Goal: Information Seeking & Learning: Learn about a topic

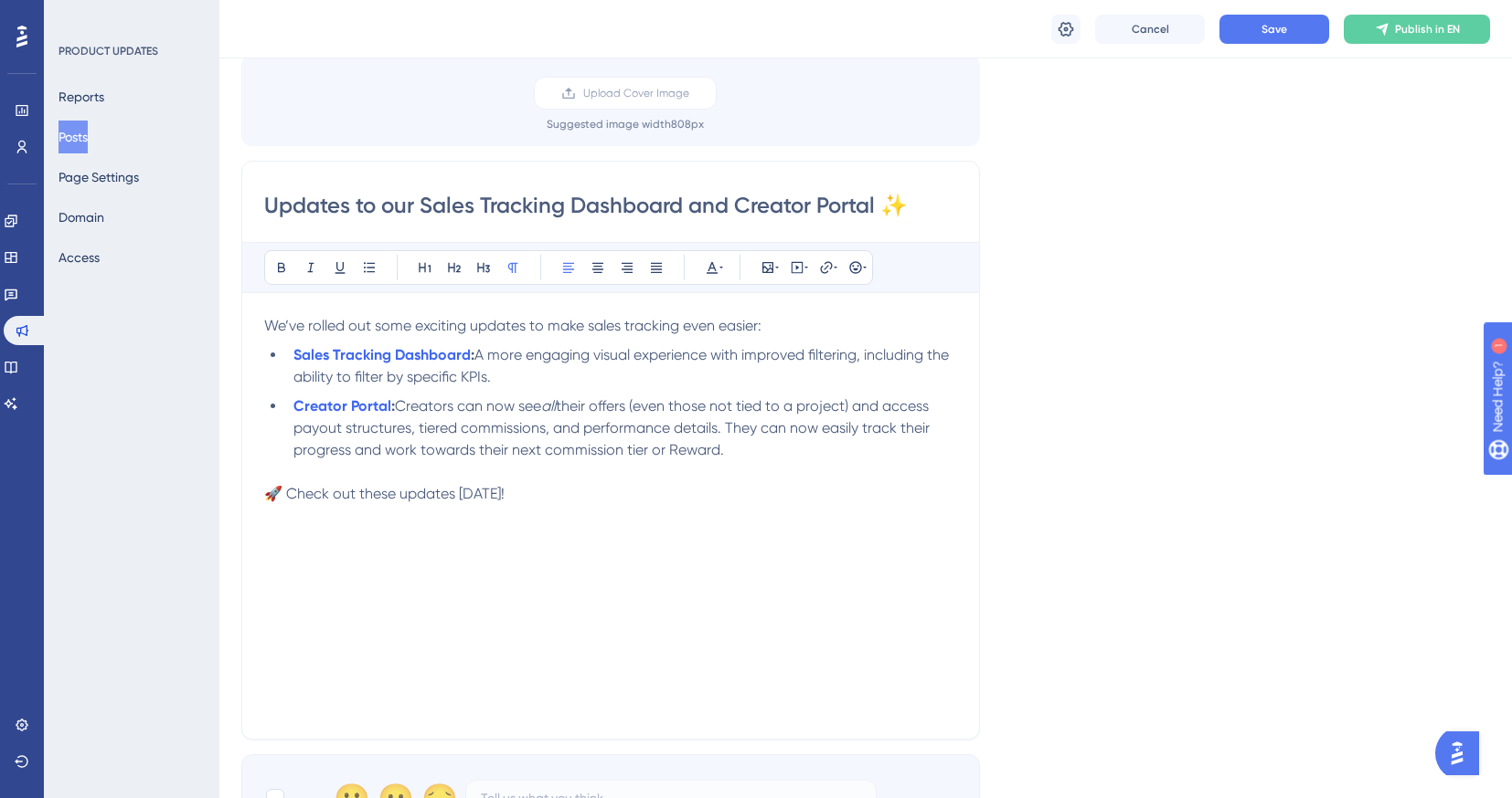
scroll to position [156, 0]
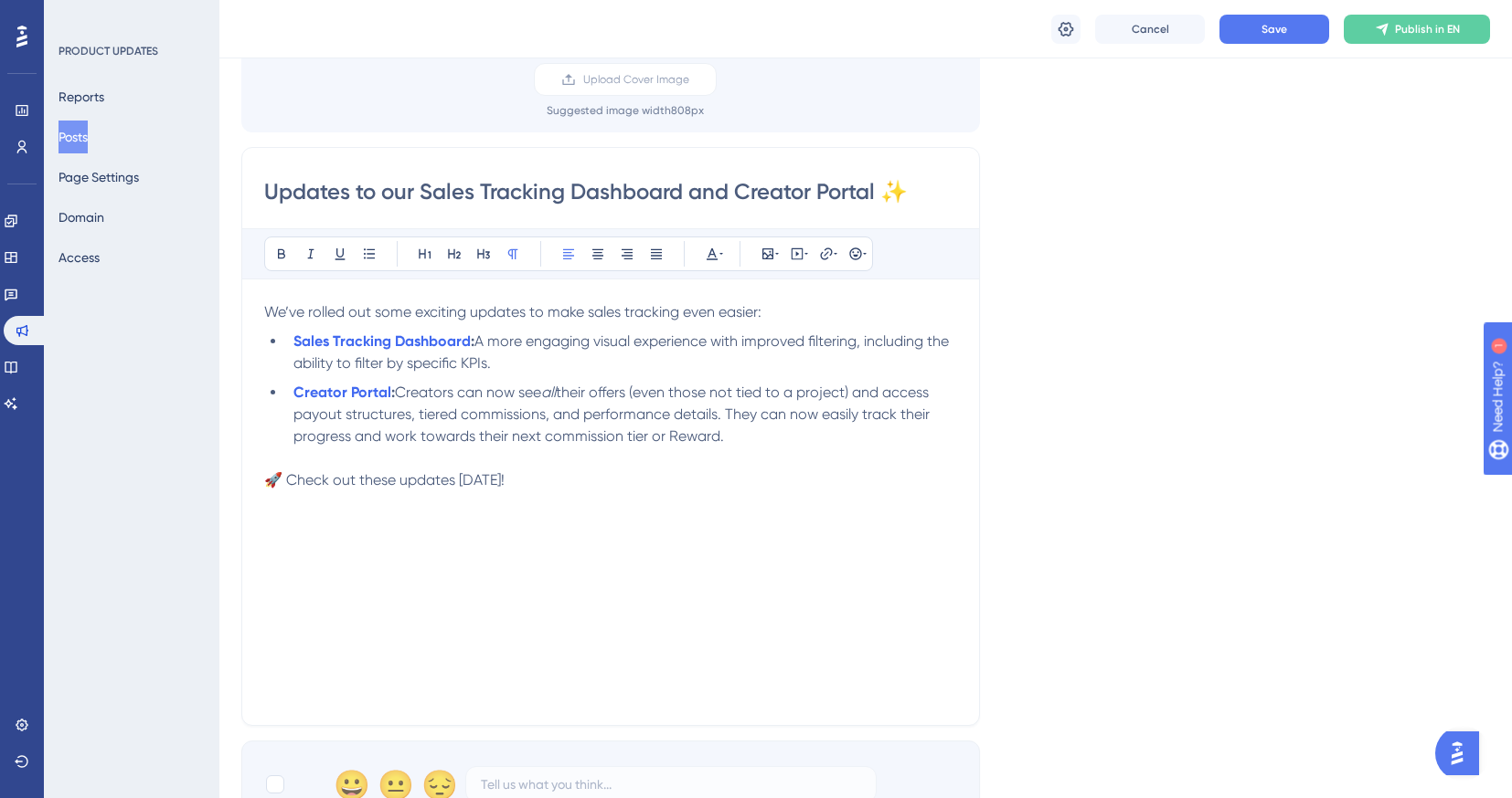
click at [533, 394] on span "Creators can now see" at bounding box center [468, 392] width 146 height 17
click at [748, 438] on li "Creator Portal : Creators can now see all their offers (even those not tied to …" at bounding box center [622, 414] width 670 height 65
click at [533, 398] on span "Creators can now see" at bounding box center [468, 392] width 146 height 17
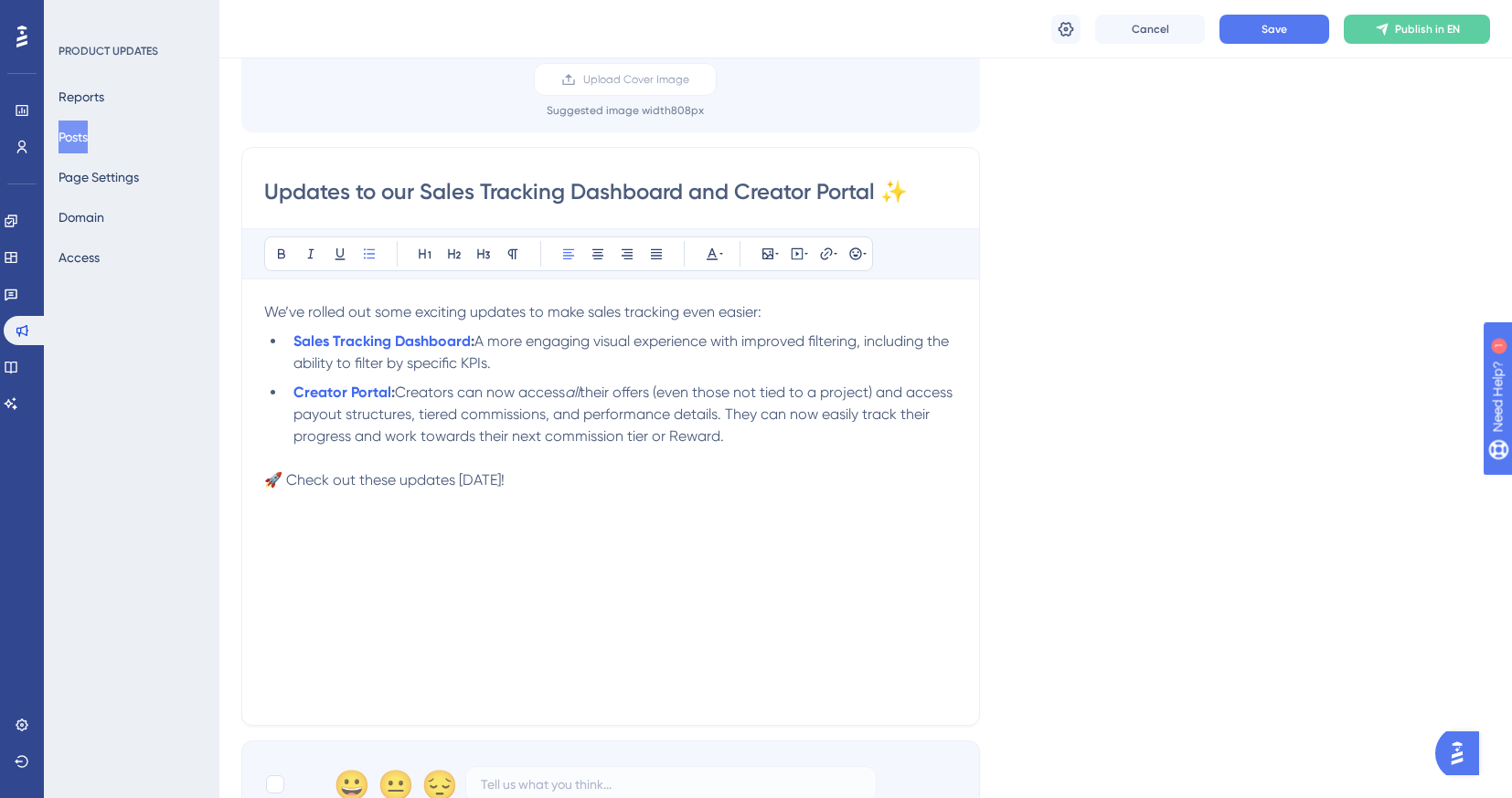
click at [781, 397] on span "their offers (even those not tied to a project) and access payout structures, t…" at bounding box center [625, 414] width 663 height 61
click at [337, 420] on span "their offers (even those not connected to a project) and access payout structur…" at bounding box center [623, 414] width 660 height 61
click at [390, 411] on span "their offers (even those not connected to a project) and view payout structures…" at bounding box center [623, 414] width 660 height 61
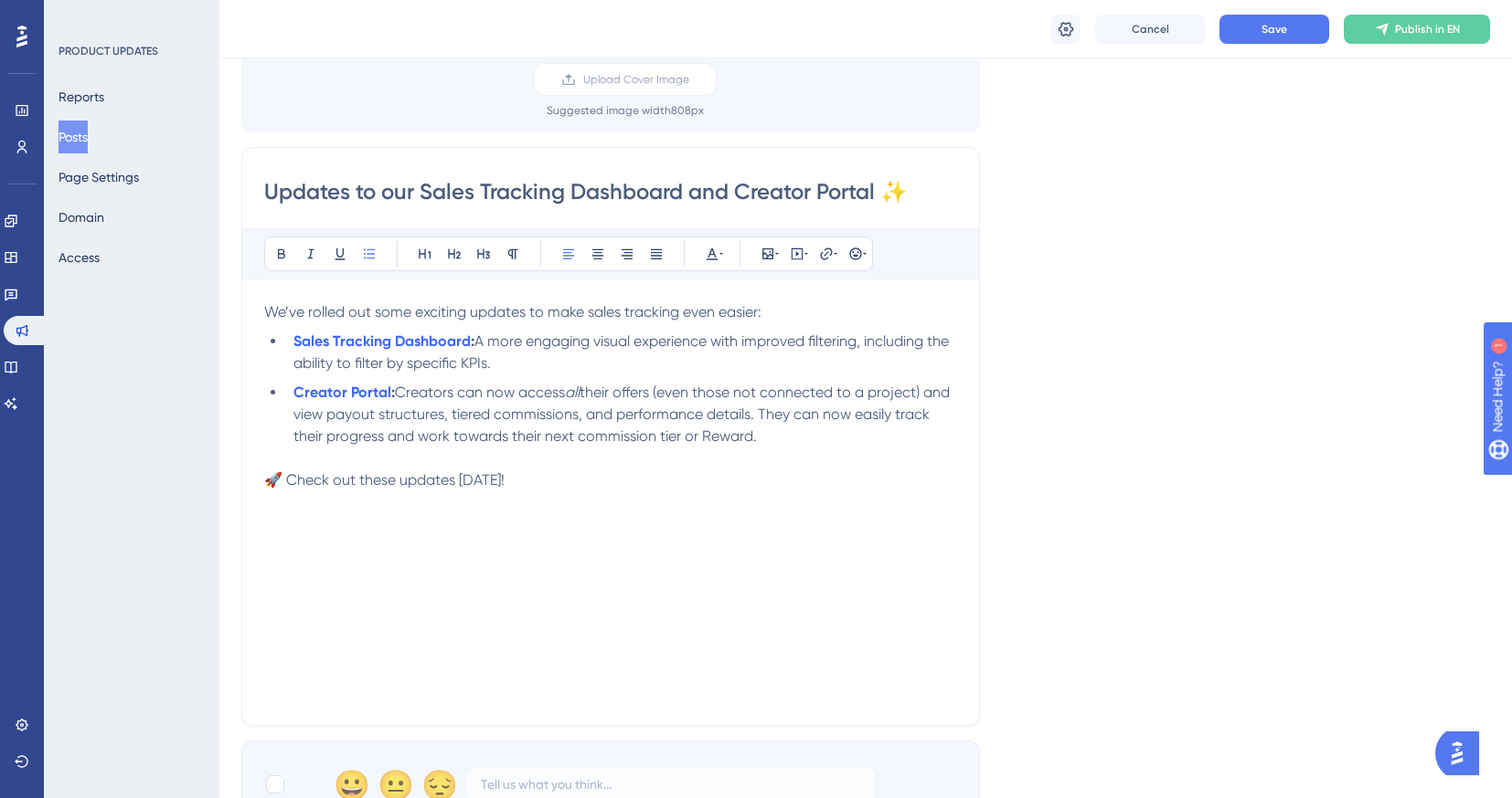
click at [492, 420] on span "their offers (even those not connected to a project) and view payout structures…" at bounding box center [623, 414] width 660 height 61
click at [559, 417] on span "their offers (even those not connected to a project) and view payout structures…" at bounding box center [623, 414] width 660 height 61
click at [832, 430] on li "Creator Portal : Creators can now access all their offers (even those not conne…" at bounding box center [622, 414] width 670 height 65
click at [589, 398] on span "their offers (even those not connected to a project) and view payout structures…" at bounding box center [623, 414] width 660 height 61
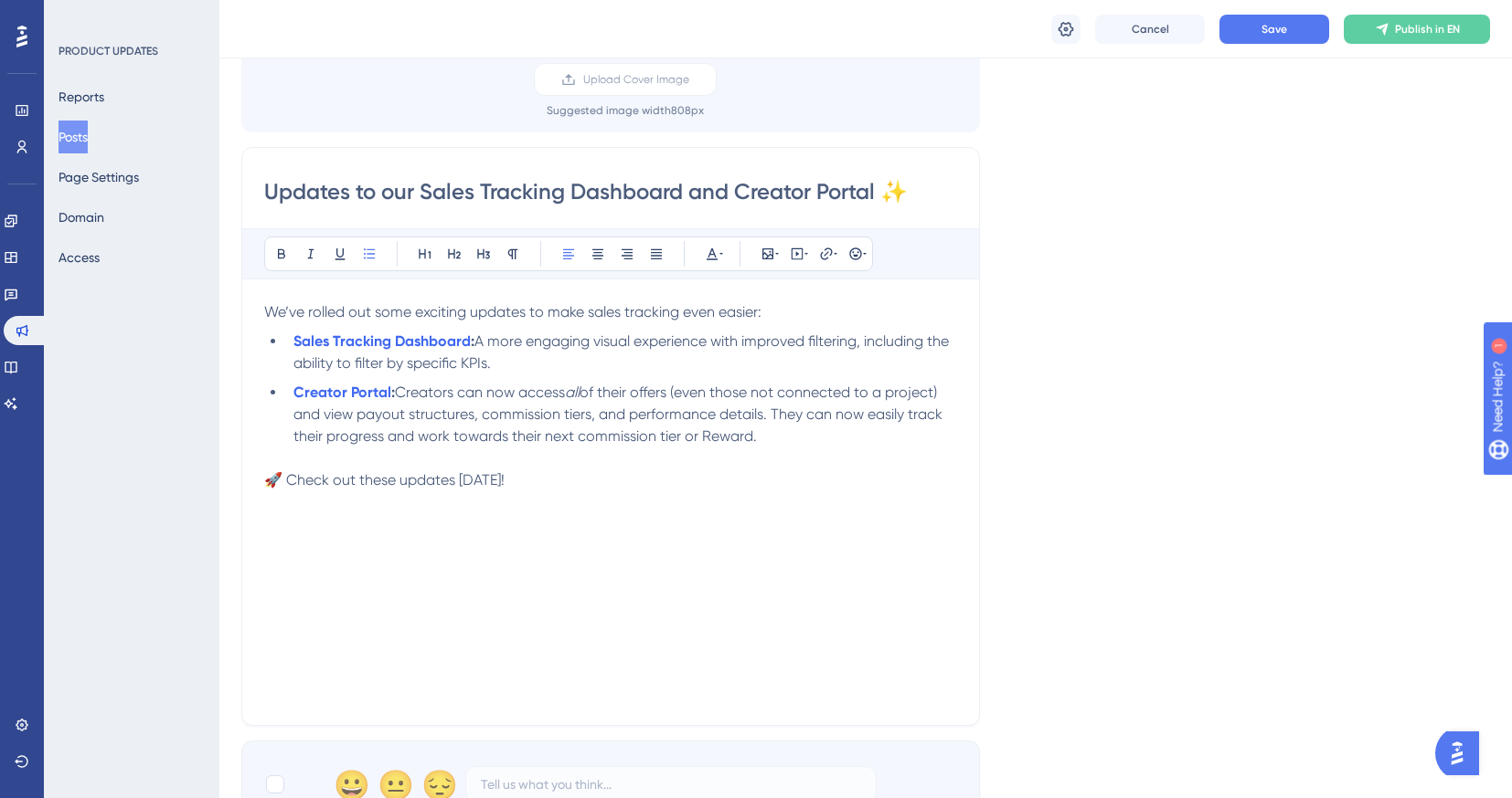
click at [807, 458] on p at bounding box center [611, 458] width 692 height 22
click at [813, 441] on li "Creator Portal : Creators can now access all of their offers (even those not co…" at bounding box center [622, 414] width 670 height 65
click at [431, 410] on span "of their offers (even those not connected to a project) and view payout structu…" at bounding box center [620, 414] width 653 height 61
click at [727, 421] on span "of their offers (even those not connected to a project) and view payout details…" at bounding box center [625, 414] width 664 height 61
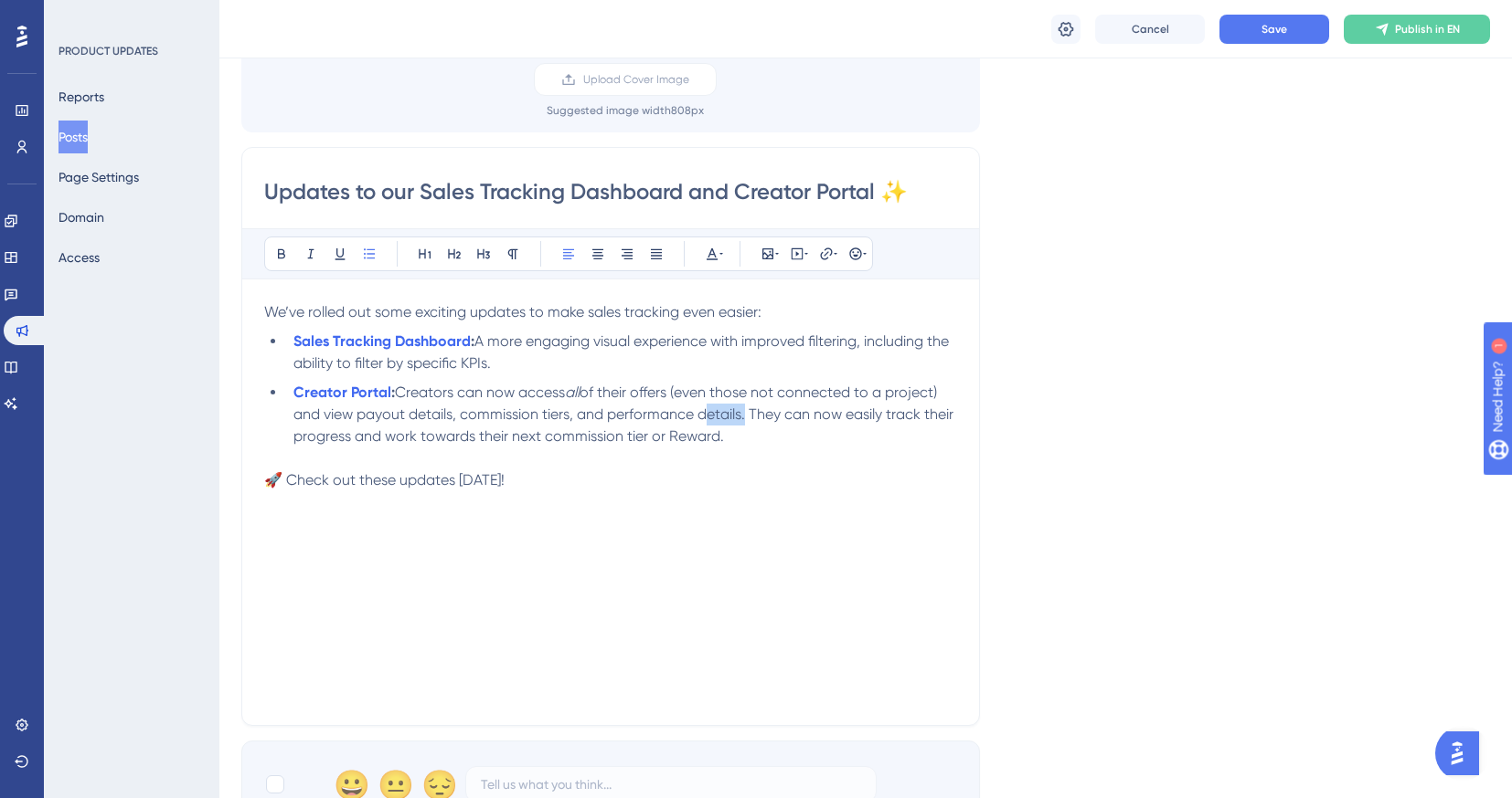
click at [727, 421] on span "of their offers (even those not connected to a project) and view payout details…" at bounding box center [625, 414] width 664 height 61
click at [802, 438] on li "Creator Portal : Creators can now access all of their offers (even those not co…" at bounding box center [622, 414] width 670 height 65
click at [493, 443] on span "of their offers (even those not connected to a project) and view payout details…" at bounding box center [620, 414] width 653 height 61
click at [669, 430] on span "of their offers (even those not connected to a project) and view payout details…" at bounding box center [620, 414] width 653 height 61
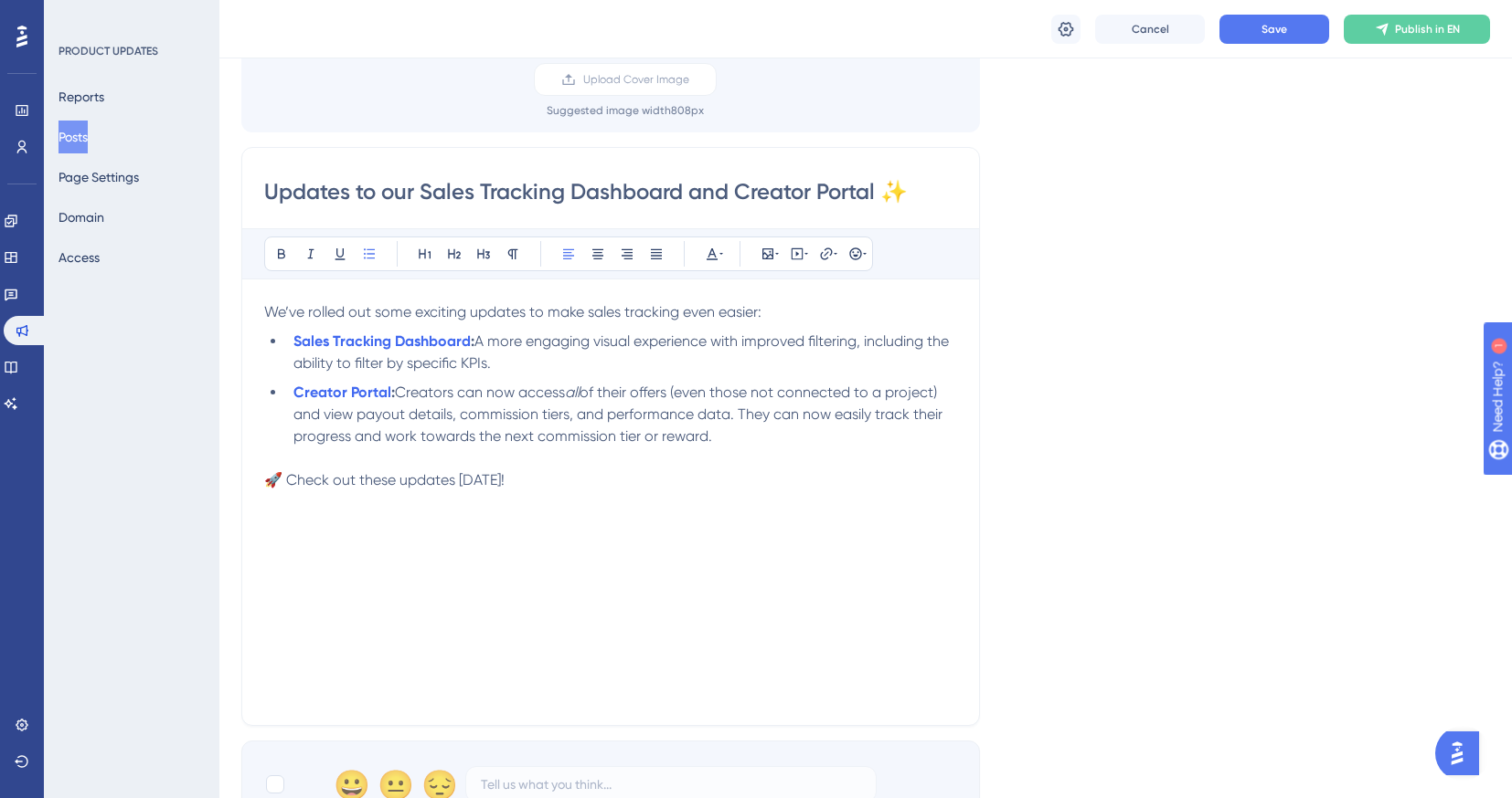
click at [773, 440] on li "Creator Portal : Creators can now access all of their offers (even those not co…" at bounding box center [622, 414] width 670 height 65
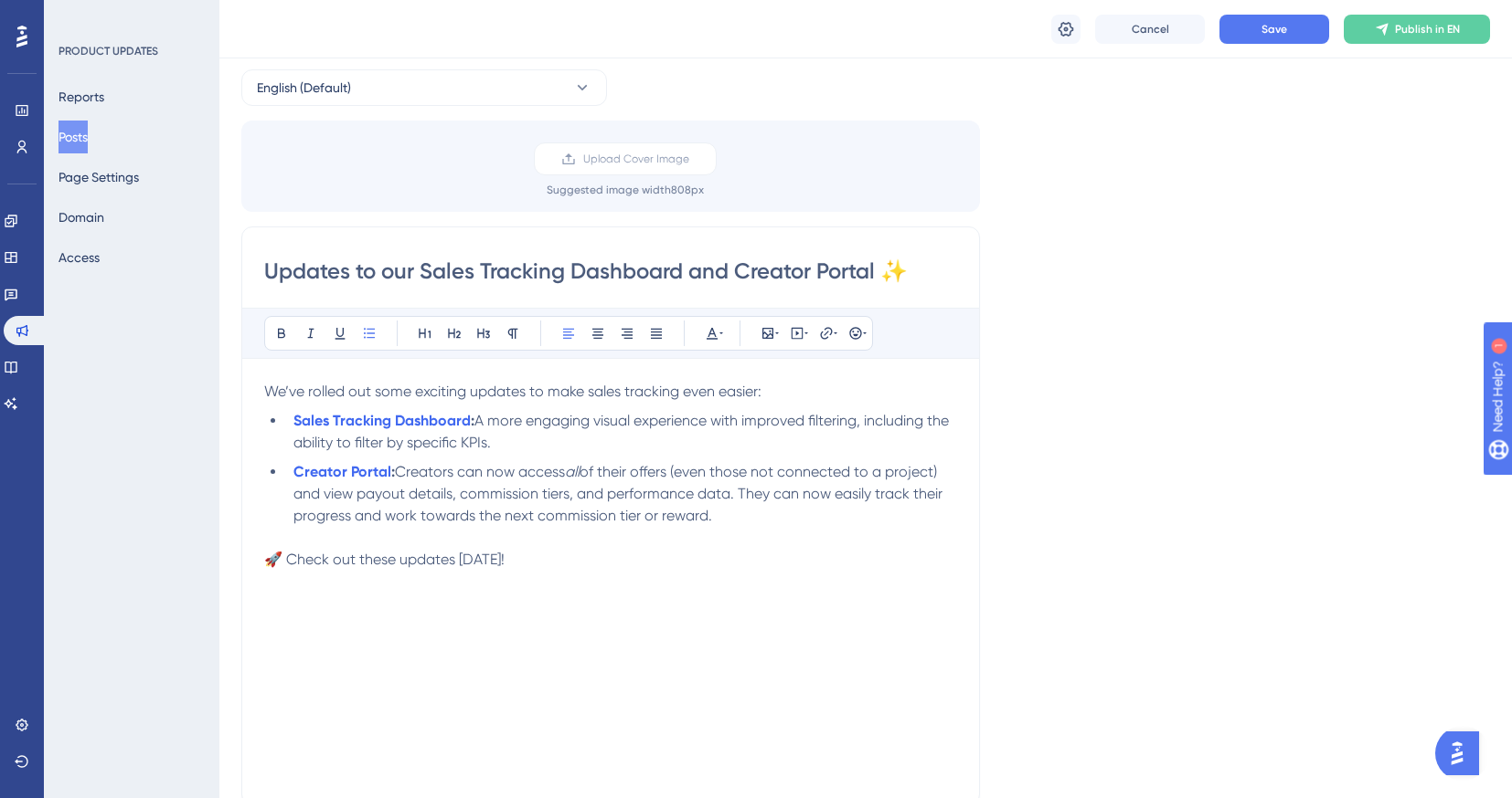
scroll to position [147, 0]
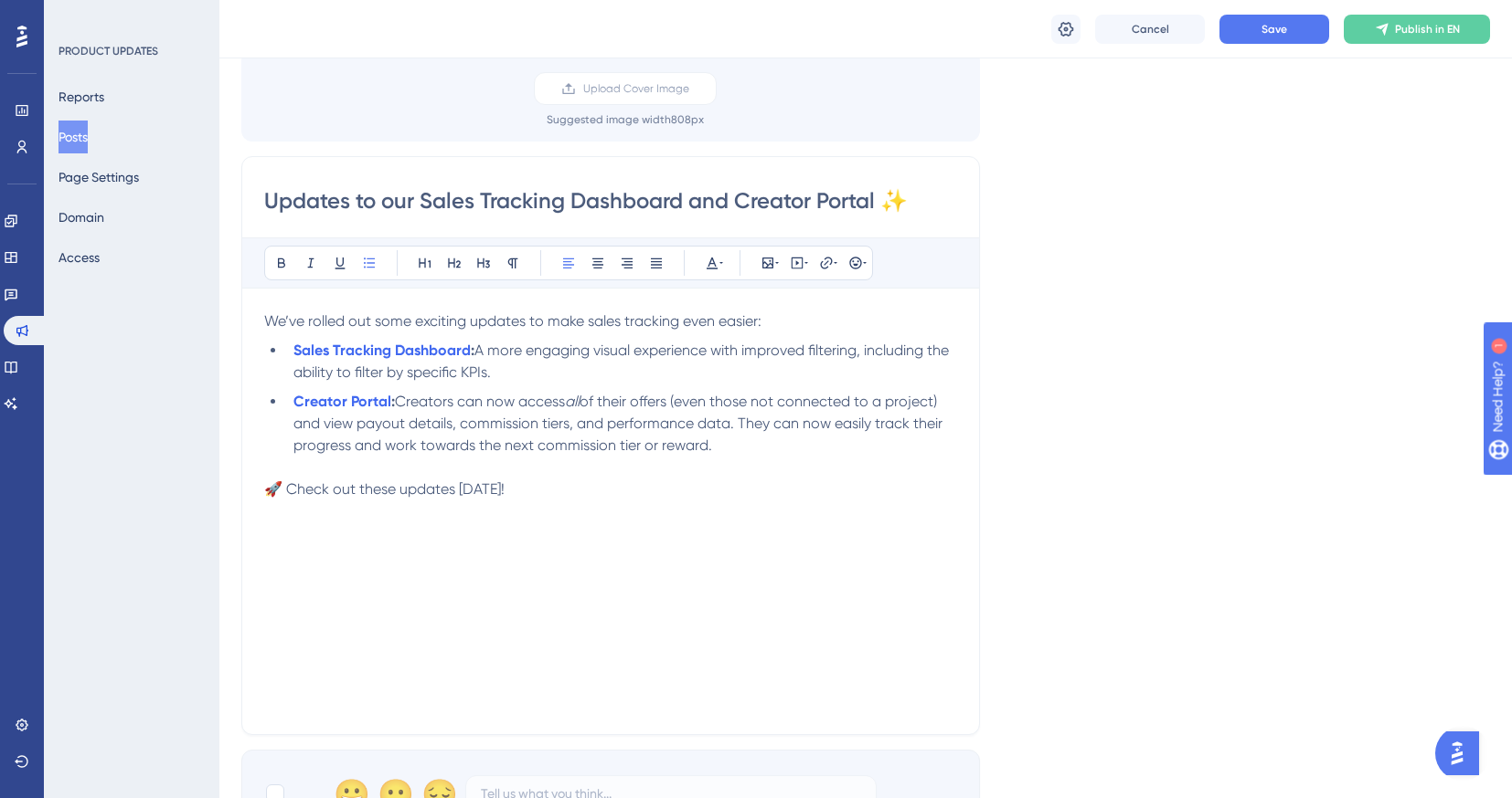
drag, startPoint x: 424, startPoint y: 207, endPoint x: 255, endPoint y: 207, distance: 169.0
click at [255, 207] on div "Updates to our Sales Tracking Dashboard and Creator Portal ✨ Bold Italic Underl…" at bounding box center [611, 445] width 739 height 579
click at [143, 397] on div "PRODUCT UPDATES Reports Posts Page Settings Domain Access" at bounding box center [132, 399] width 176 height 798
click at [537, 499] on p "🚀 Check out these updates [DATE]!" at bounding box center [611, 490] width 692 height 22
click at [565, 372] on li "Sales Tracking Dashboard : A more engaging visual experience with improved filt…" at bounding box center [622, 362] width 670 height 44
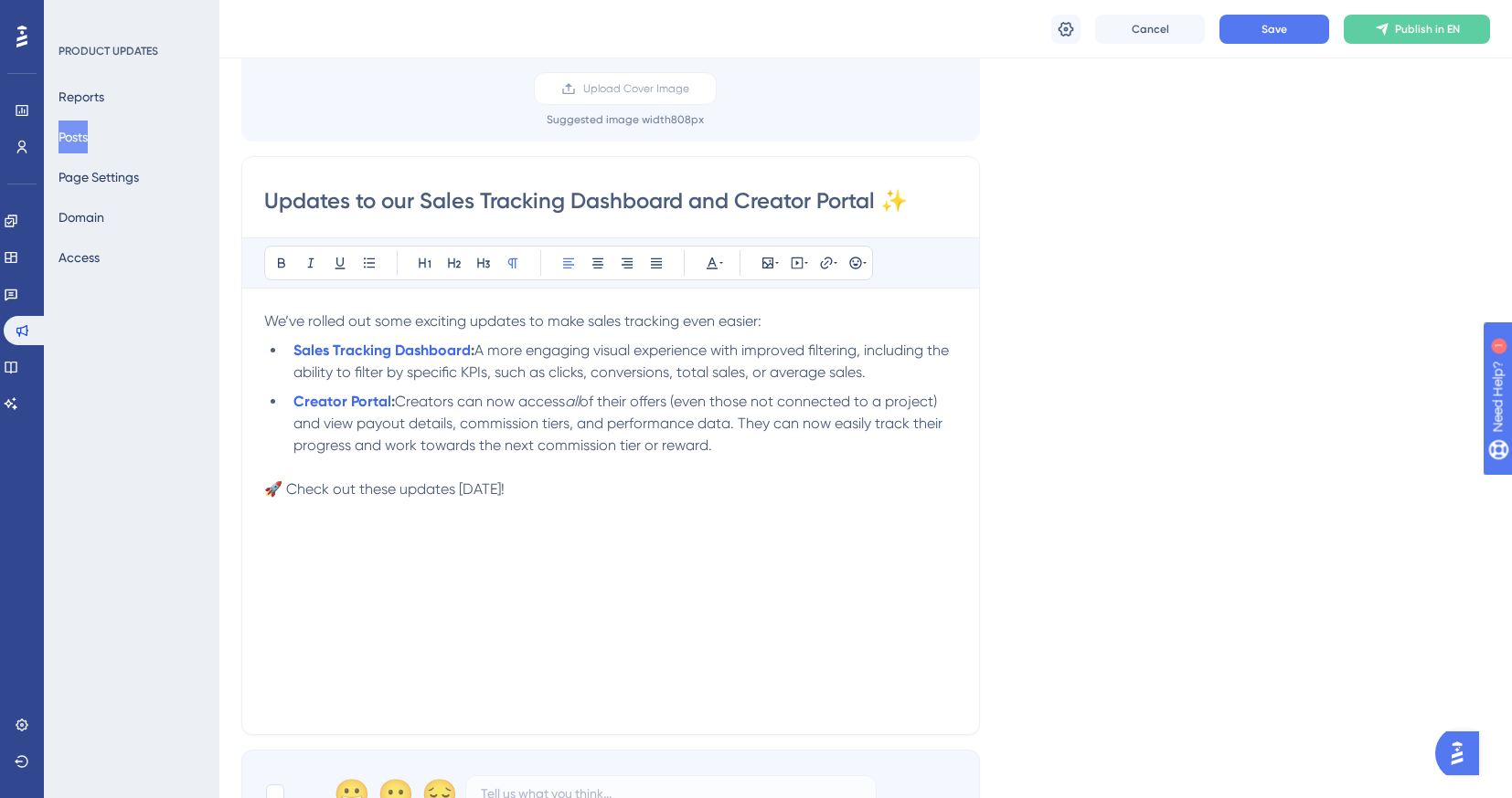
click at [688, 594] on div "We’ve rolled out some exciting updates to make sales tracking even easier: Sale…" at bounding box center [611, 511] width 692 height 402
click at [390, 375] on span "A more engaging visual experience with improved filtering, including the abilit…" at bounding box center [623, 361] width 659 height 40
click at [890, 367] on li "Sales Tracking Dashboard : A more engaging visual experience with improved filt…" at bounding box center [622, 362] width 670 height 44
drag, startPoint x: 488, startPoint y: 376, endPoint x: 913, endPoint y: 376, distance: 425.0
click at [913, 376] on li "Sales Tracking Dashboard : A more engaging visual experience with improved filt…" at bounding box center [622, 362] width 670 height 44
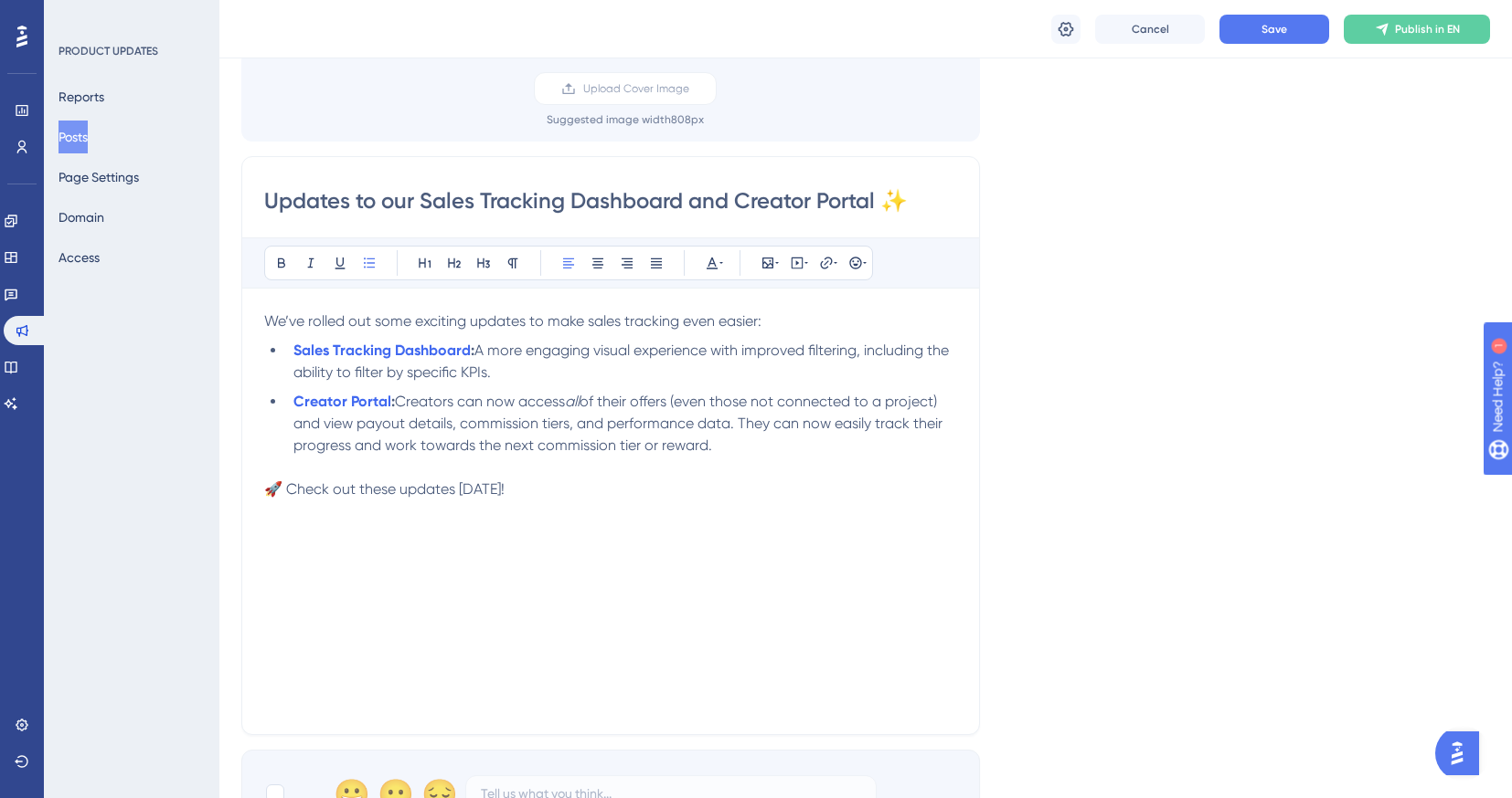
click at [691, 492] on p "🚀 Check out these updates [DATE]!" at bounding box center [611, 490] width 692 height 22
click at [780, 448] on li "Creator Portal : Creators can now access all of their offers (even those not co…" at bounding box center [622, 423] width 670 height 65
click at [760, 452] on li "Creator Portal : Creators can now access all of their offers (even those not co…" at bounding box center [622, 423] width 670 height 65
click at [546, 503] on div "We’ve rolled out some exciting updates to make sales tracking even easier: Sale…" at bounding box center [611, 511] width 692 height 402
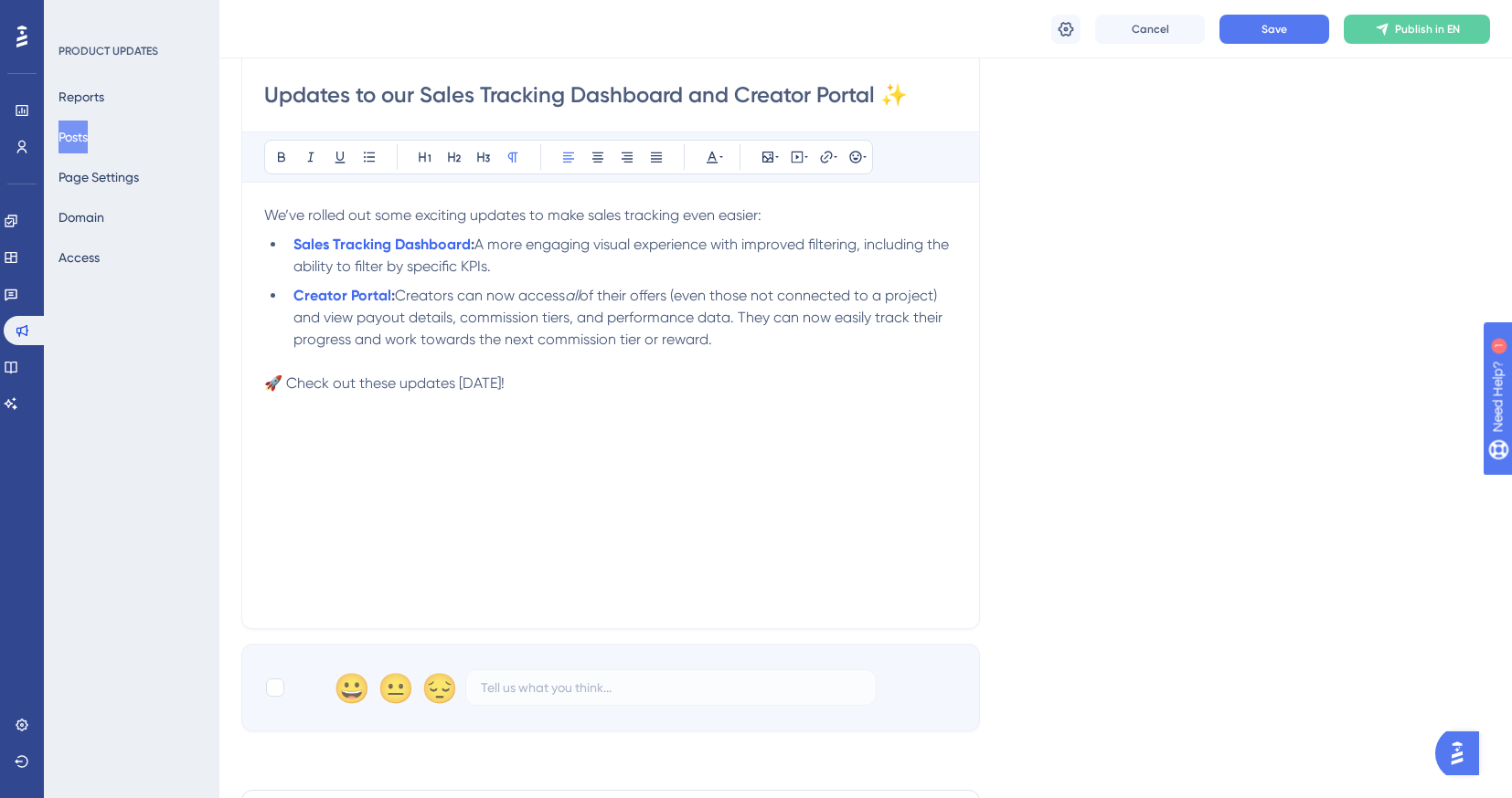
scroll to position [242, 0]
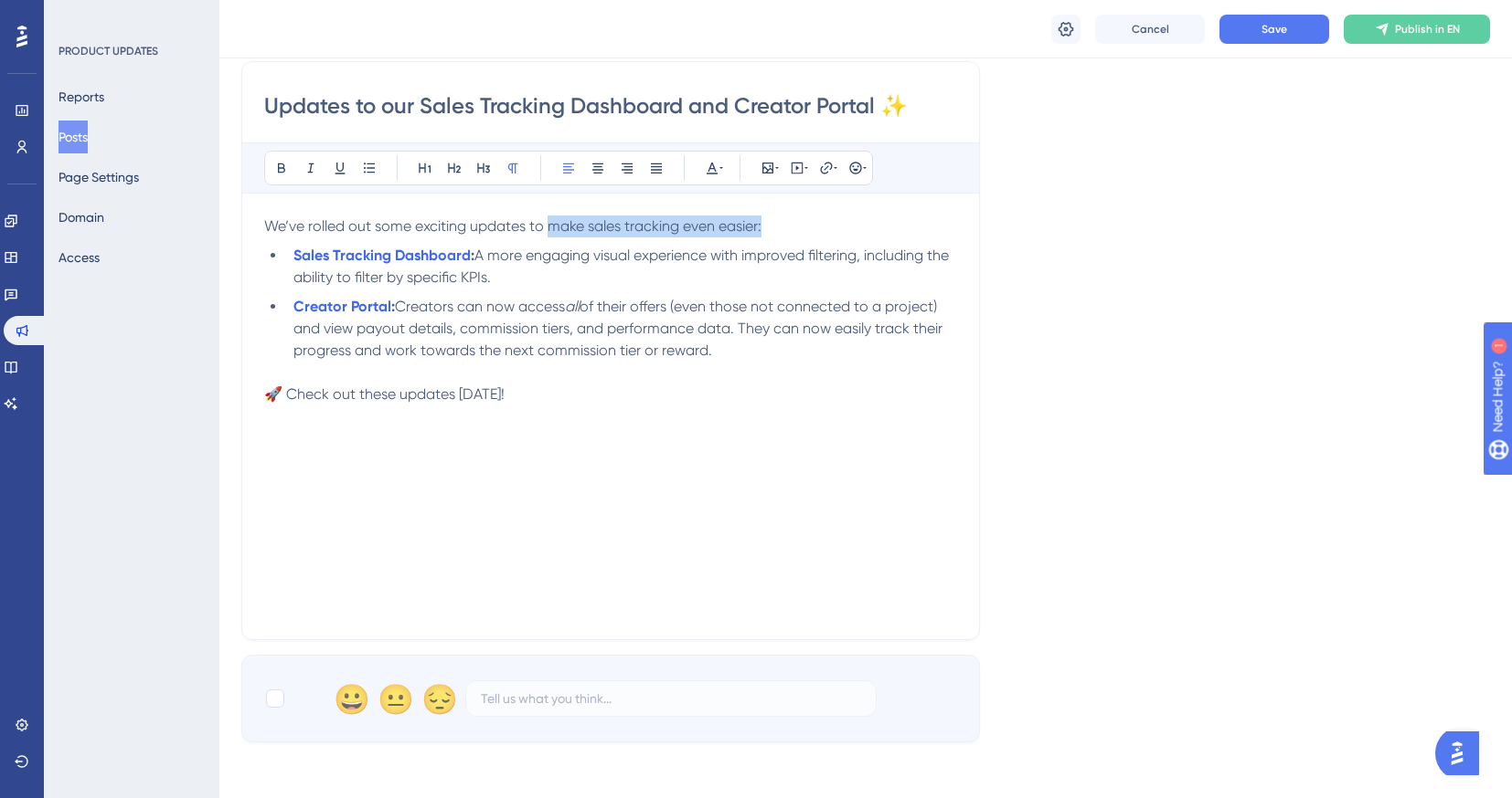
drag, startPoint x: 547, startPoint y: 226, endPoint x: 808, endPoint y: 229, distance: 261.0
click at [808, 229] on p "We’ve rolled out some exciting updates to make sales tracking even easier:" at bounding box center [611, 226] width 692 height 22
click at [753, 225] on span "We’ve rolled out some exciting updates to make sales tracking even easier:" at bounding box center [513, 226] width 497 height 17
drag, startPoint x: 790, startPoint y: 228, endPoint x: 222, endPoint y: 228, distance: 568.0
click at [222, 228] on div "Performance Users Engagement Widgets Feedback Product Updates Knowledge Base AI…" at bounding box center [865, 712] width 1292 height 1909
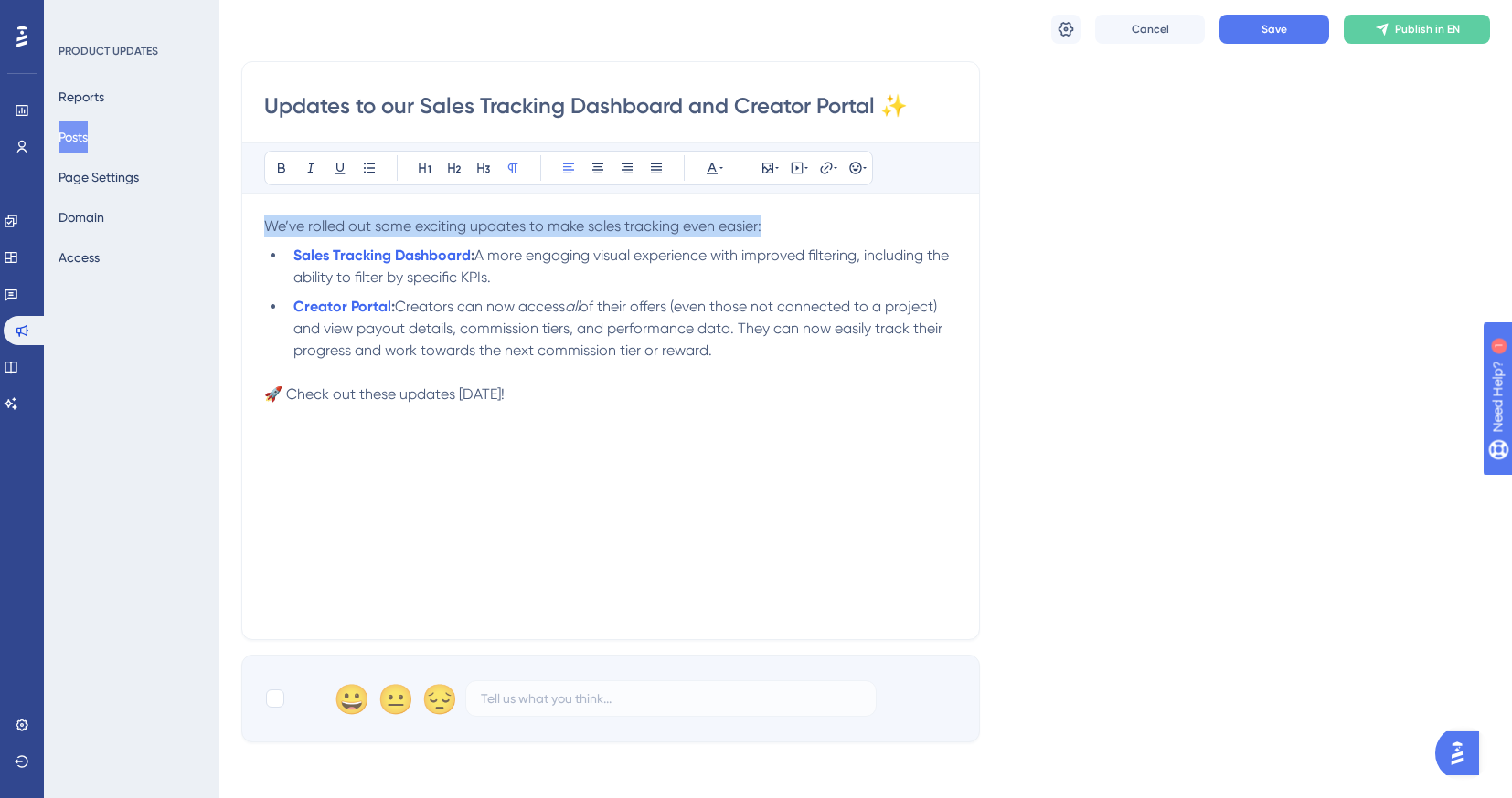
copy span "We’ve rolled out some exciting updates to make sales tracking even easier:"
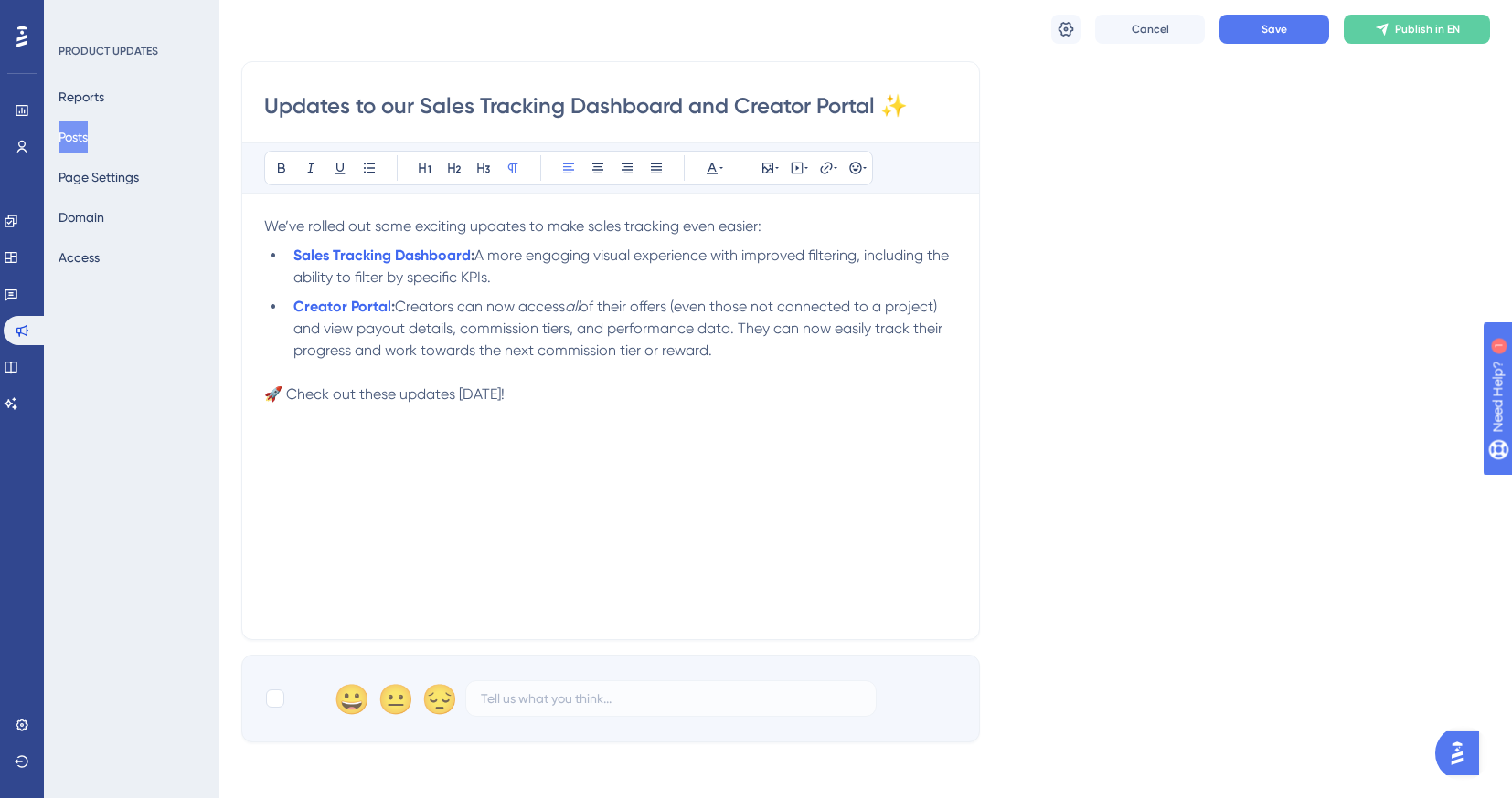
click at [574, 234] on span "We’ve rolled out some exciting updates to make sales tracking even easier:" at bounding box center [513, 226] width 497 height 17
click at [677, 234] on span "We’ve rolled out some exciting updates to make sales tracking even easier:" at bounding box center [513, 226] width 497 height 17
click at [551, 227] on span "We’ve rolled out some exciting updates to make sales tracking even easier:" at bounding box center [513, 226] width 497 height 17
click at [585, 447] on div "We’ve rolled out some exciting updates to make sales tracking even easier: Sale…" at bounding box center [611, 416] width 692 height 402
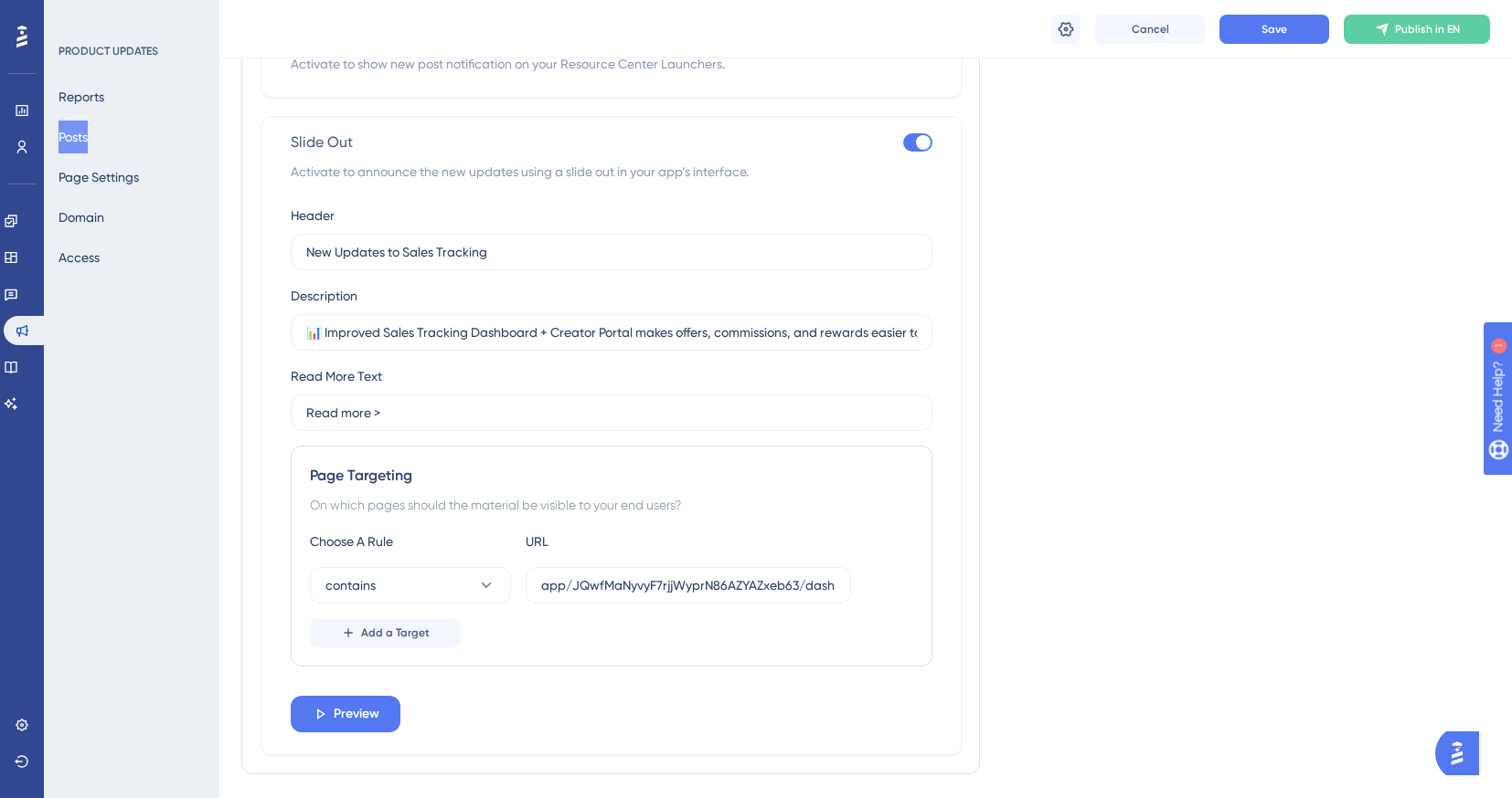
scroll to position [1140, 0]
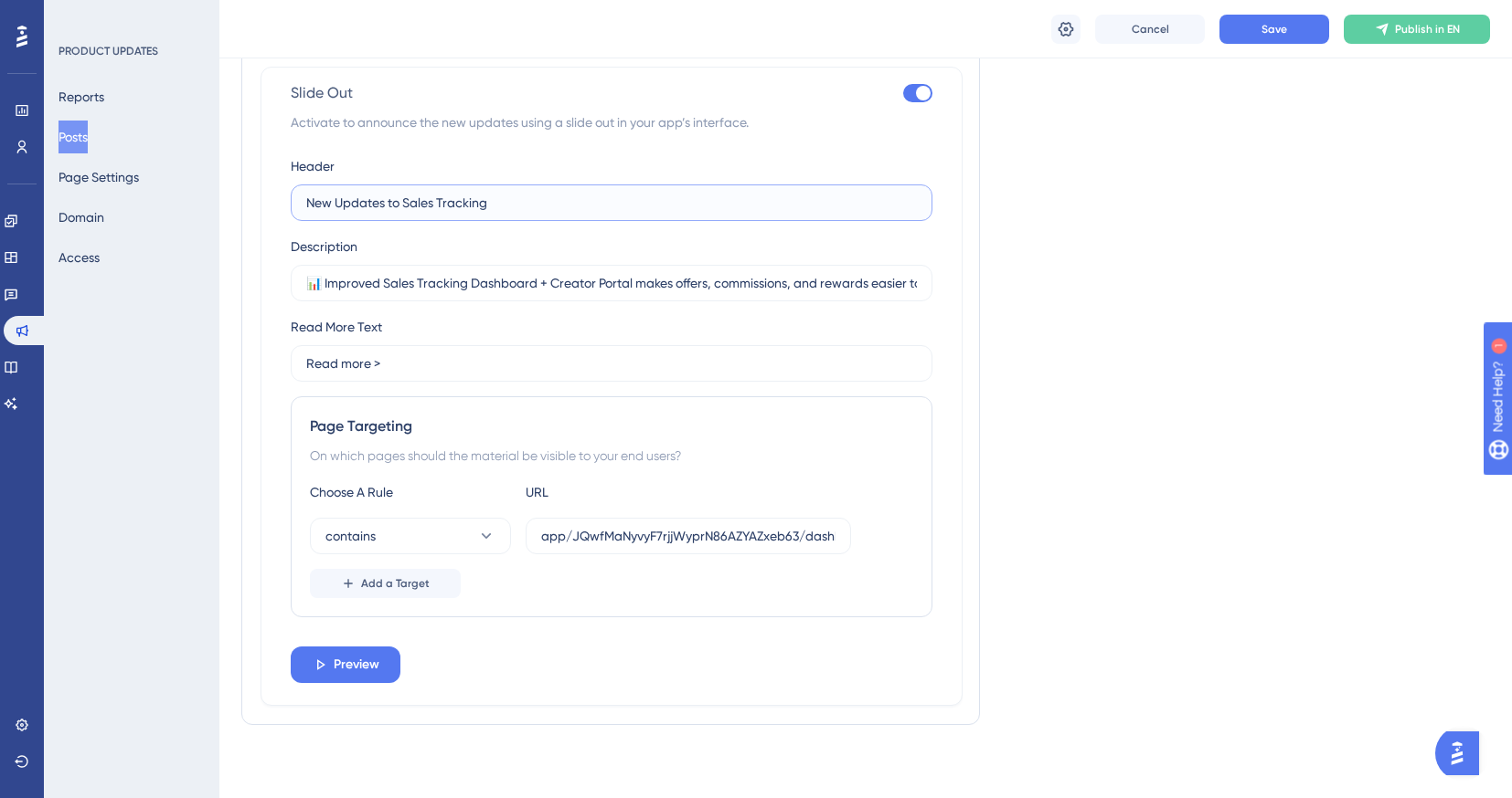
drag, startPoint x: 337, startPoint y: 208, endPoint x: 273, endPoint y: 208, distance: 64.0
click at [273, 208] on div "Slide Out Activate to announce the new updates using a slide out in your app’s …" at bounding box center [611, 386] width 702 height 640
click at [479, 210] on input "Updates to Sales Tracking" at bounding box center [611, 202] width 611 height 20
type input "Updates to Sales Tracking"
click at [360, 285] on input "📊 Improved Sales Tracking Dashboard + Creator Portal makes offers, commissions,…" at bounding box center [611, 283] width 611 height 20
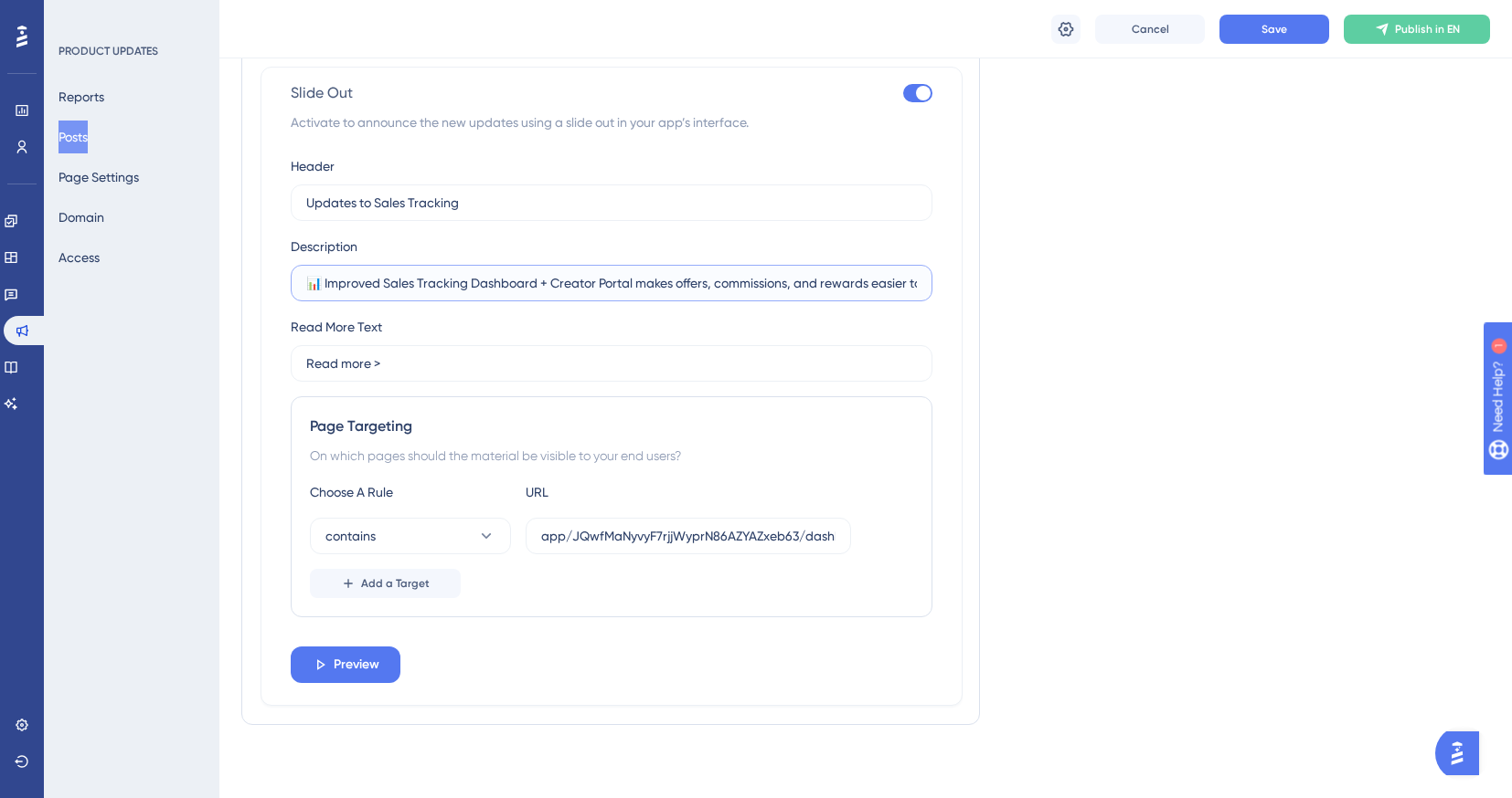
click at [360, 285] on input "📊 Improved Sales Tracking Dashboard + Creator Portal makes offers, commissions,…" at bounding box center [611, 283] width 611 height 20
click at [353, 284] on input "📊 Improved Sales Tracking Dashboard + Creator Portal makes offers, commissions,…" at bounding box center [611, 283] width 611 height 20
click at [413, 287] on input "📊 Upgraded Sales Tracking Dashboard + Creator Portal makes offers, commissions,…" at bounding box center [611, 283] width 611 height 20
click at [485, 297] on label "📊 Upgraded Sales Tracking Dashboard + Creator Portal makes offers, commissions,…" at bounding box center [611, 283] width 642 height 37
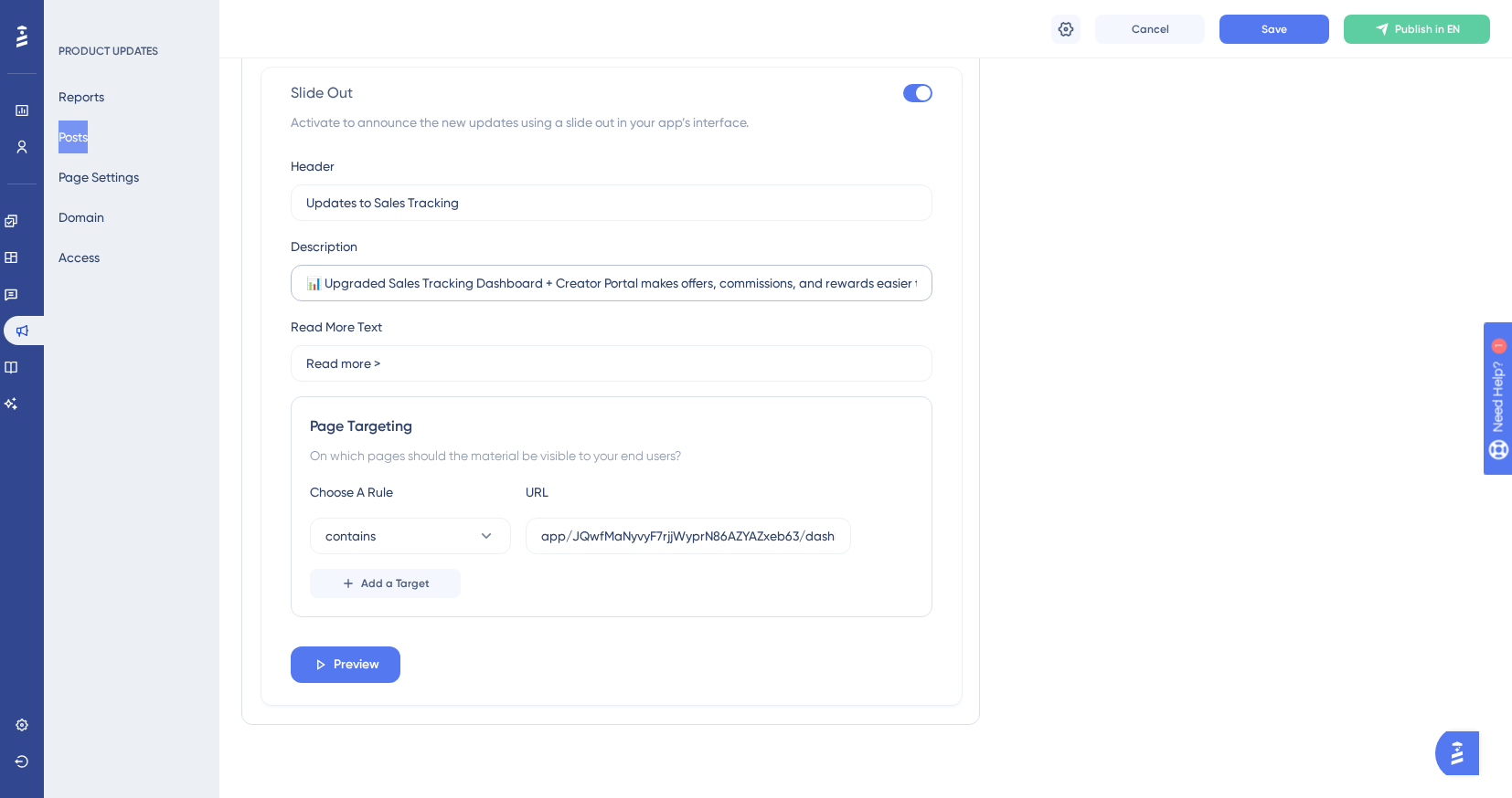
click at [485, 294] on input "📊 Upgraded Sales Tracking Dashboard + Creator Portal makes offers, commissions,…" at bounding box center [611, 283] width 611 height 20
click at [592, 297] on label "📊 Upgraded Sales Tracking Dashboard + Creator Portal makes offers, commissions,…" at bounding box center [611, 283] width 642 height 37
click at [592, 294] on input "📊 Upgraded Sales Tracking Dashboard + Creator Portal makes offers, commissions,…" at bounding box center [611, 283] width 611 height 20
click at [566, 274] on input "📊 Upgraded Sales Tracking Dashboard + Creator Portal makes offers, commissions,…" at bounding box center [611, 283] width 611 height 20
click at [656, 284] on input "📊 Upgraded Sales Tracking Dashboard + Creator Portal makes offers, commissions,…" at bounding box center [611, 283] width 611 height 20
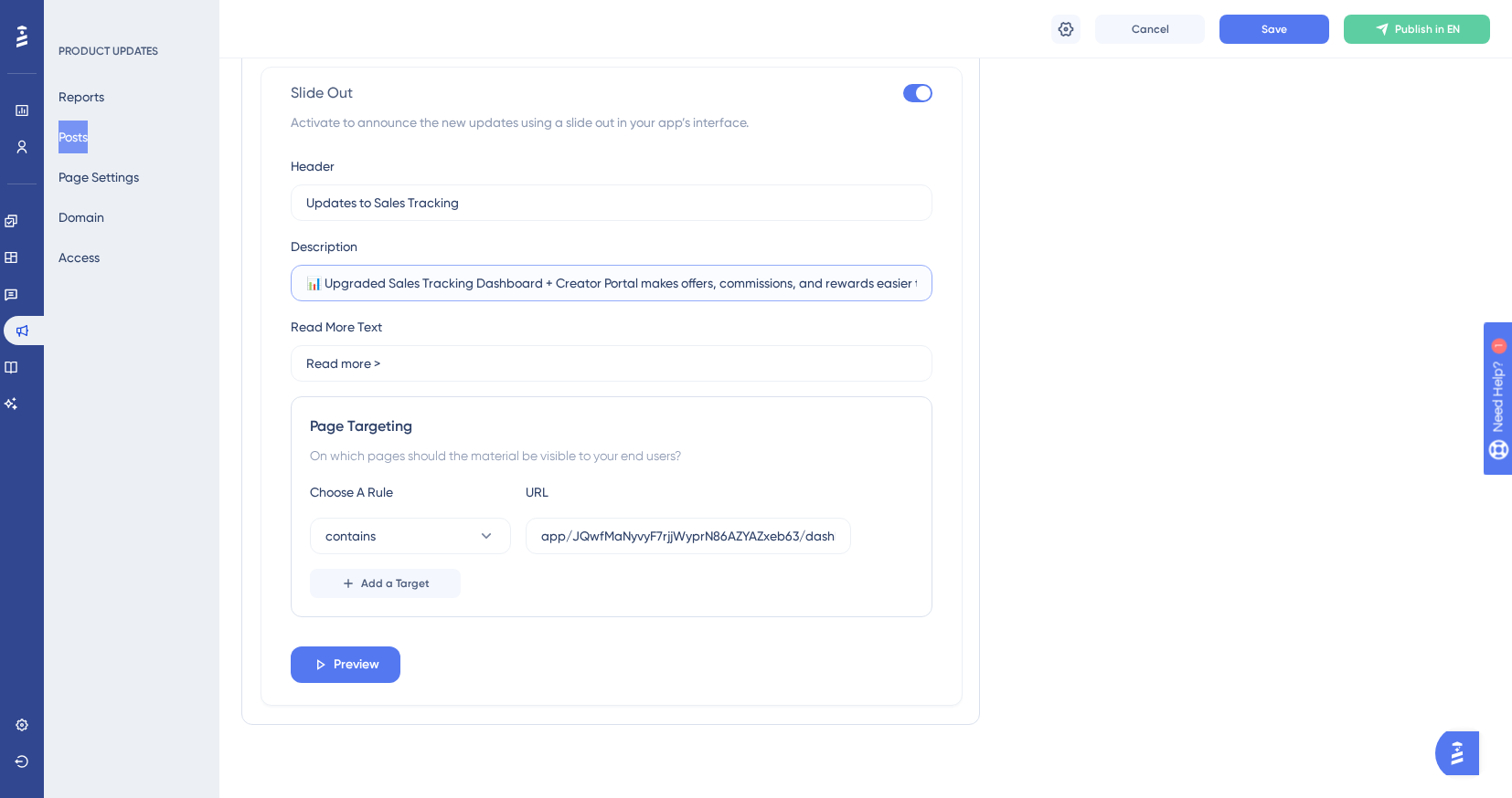
click at [710, 286] on input "📊 Upgraded Sales Tracking Dashboard + Creator Portal makes offers, commissions,…" at bounding box center [611, 283] width 611 height 20
click at [659, 286] on input "📊 Upgraded Sales Tracking Dashboard + Creator Portal makes offers, commissions,…" at bounding box center [611, 283] width 611 height 20
drag, startPoint x: 769, startPoint y: 286, endPoint x: 794, endPoint y: 286, distance: 25.0
click at [770, 286] on input "📊 Upgraded Sales Tracking Dashboard + Creator Portal makes offers, commissions,…" at bounding box center [611, 283] width 611 height 20
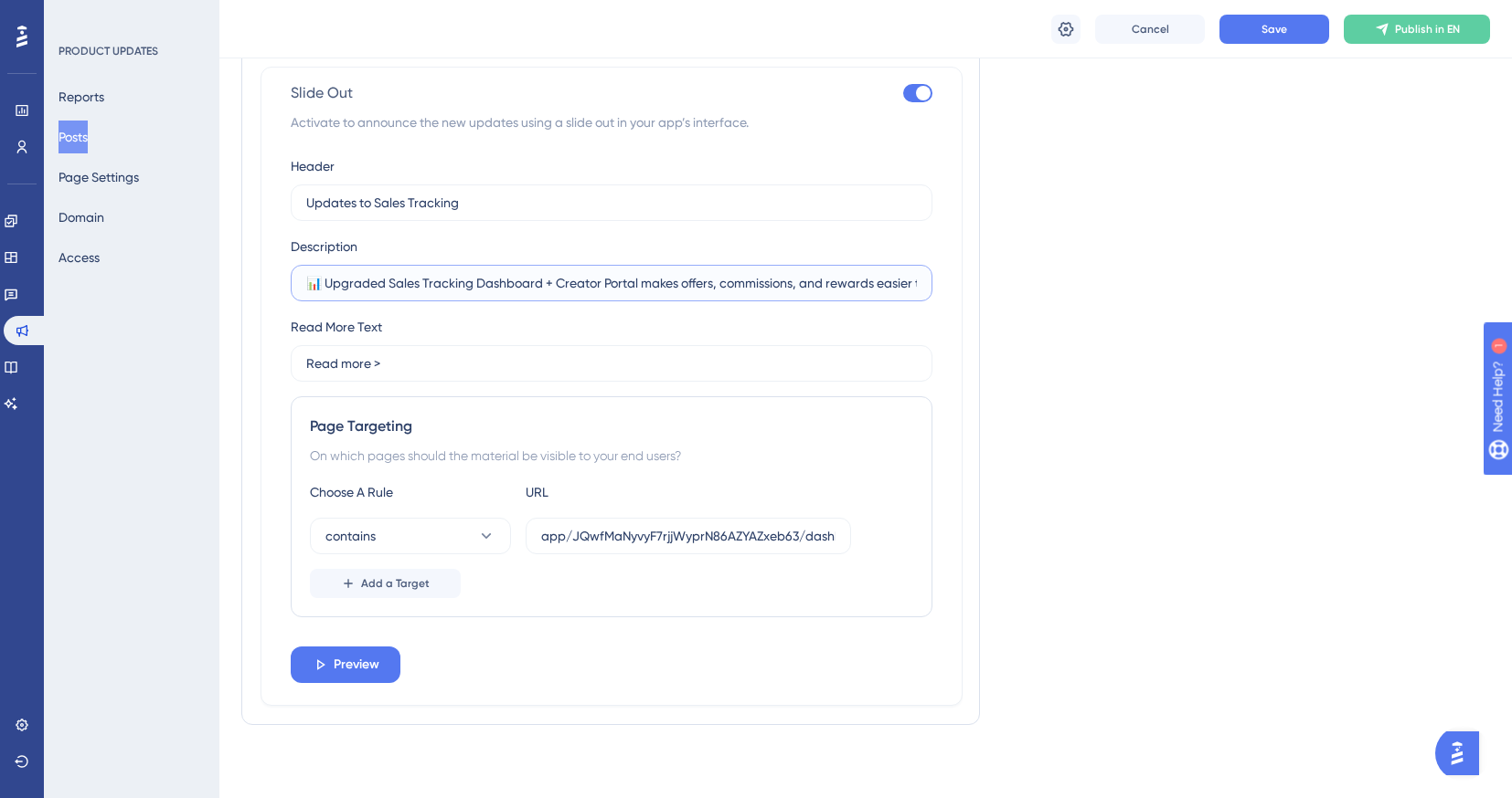
scroll to position [0, 46]
drag, startPoint x: 644, startPoint y: 286, endPoint x: 993, endPoint y: 290, distance: 349.0
click at [612, 283] on input "📊 Upgraded Sales Tracking Dashboard + Creator Portal makes offers, commissions,…" at bounding box center [611, 283] width 611 height 20
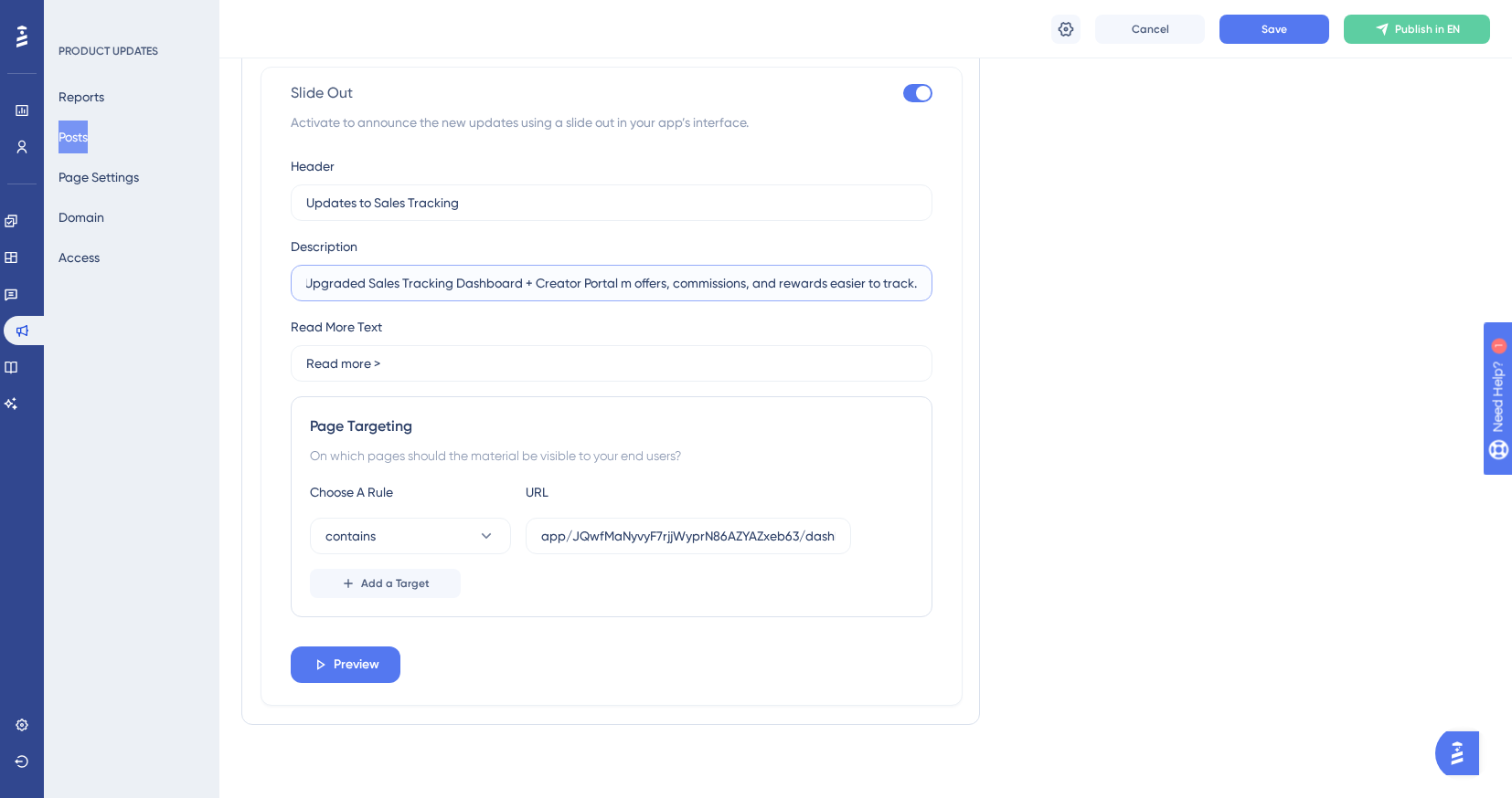
scroll to position [0, 18]
type input "📊 Upgraded Sales Tracking Dashboard + Creator Portal make offers, commissions, …"
click at [544, 285] on input "📊 Upgraded Sales Tracking Dashboard + Creator Portal make offers, commissions, …" at bounding box center [611, 283] width 611 height 20
click at [650, 284] on input "📊 Upgraded Sales Tracking Dashboard + Creator Portal make offers, commissions, …" at bounding box center [611, 283] width 611 height 20
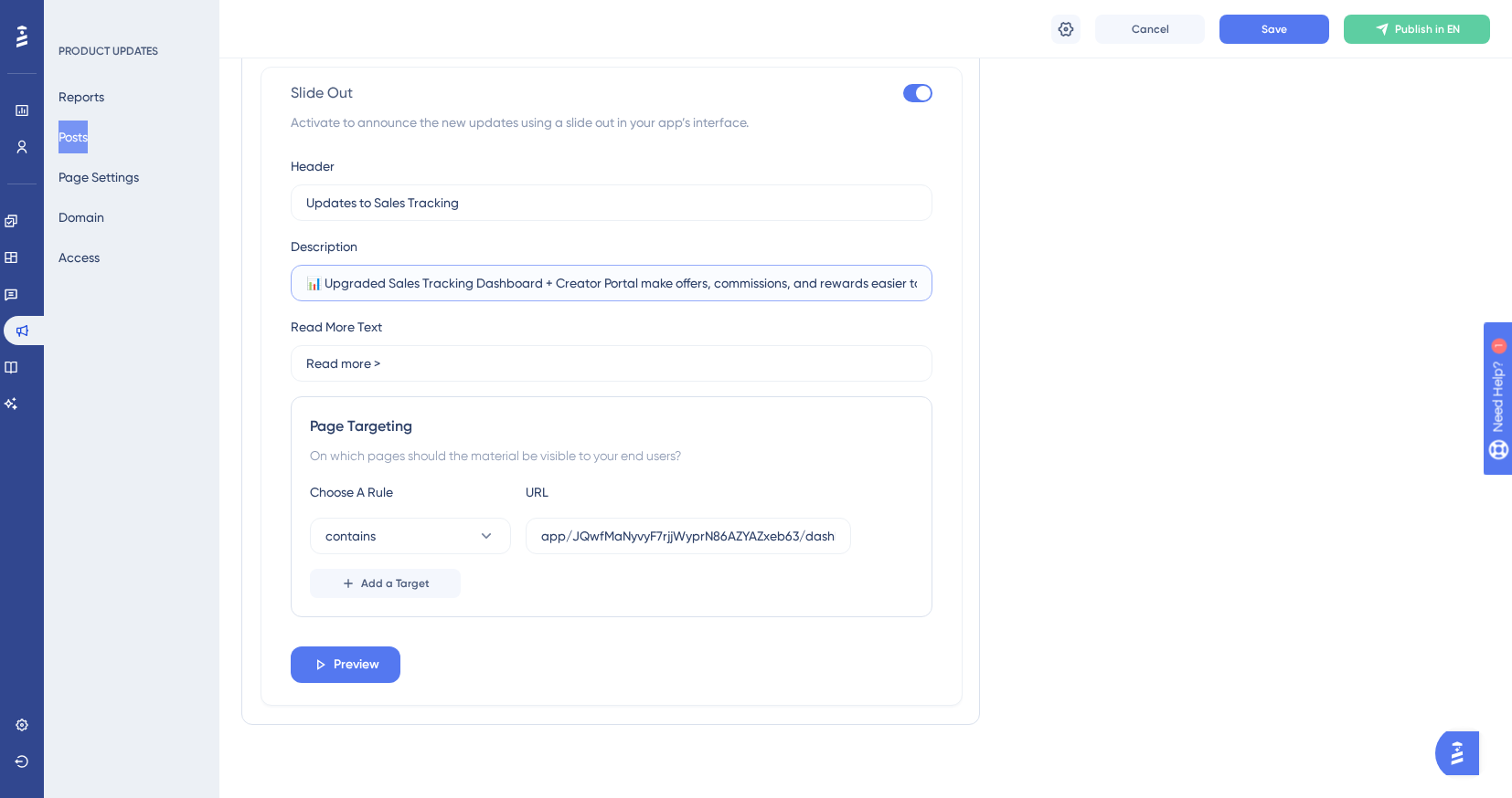
click at [650, 284] on input "📊 Upgraded Sales Tracking Dashboard + Creator Portal make offers, commissions, …" at bounding box center [611, 283] width 611 height 20
click at [377, 202] on input "Updates to Sales Tracking" at bounding box center [611, 202] width 611 height 20
drag, startPoint x: 473, startPoint y: 193, endPoint x: 262, endPoint y: 191, distance: 211.0
click at [262, 191] on div "Slide Out Activate to announce the new updates using a slide out in your app’s …" at bounding box center [611, 386] width 702 height 640
drag, startPoint x: 513, startPoint y: 200, endPoint x: 226, endPoint y: 202, distance: 287.0
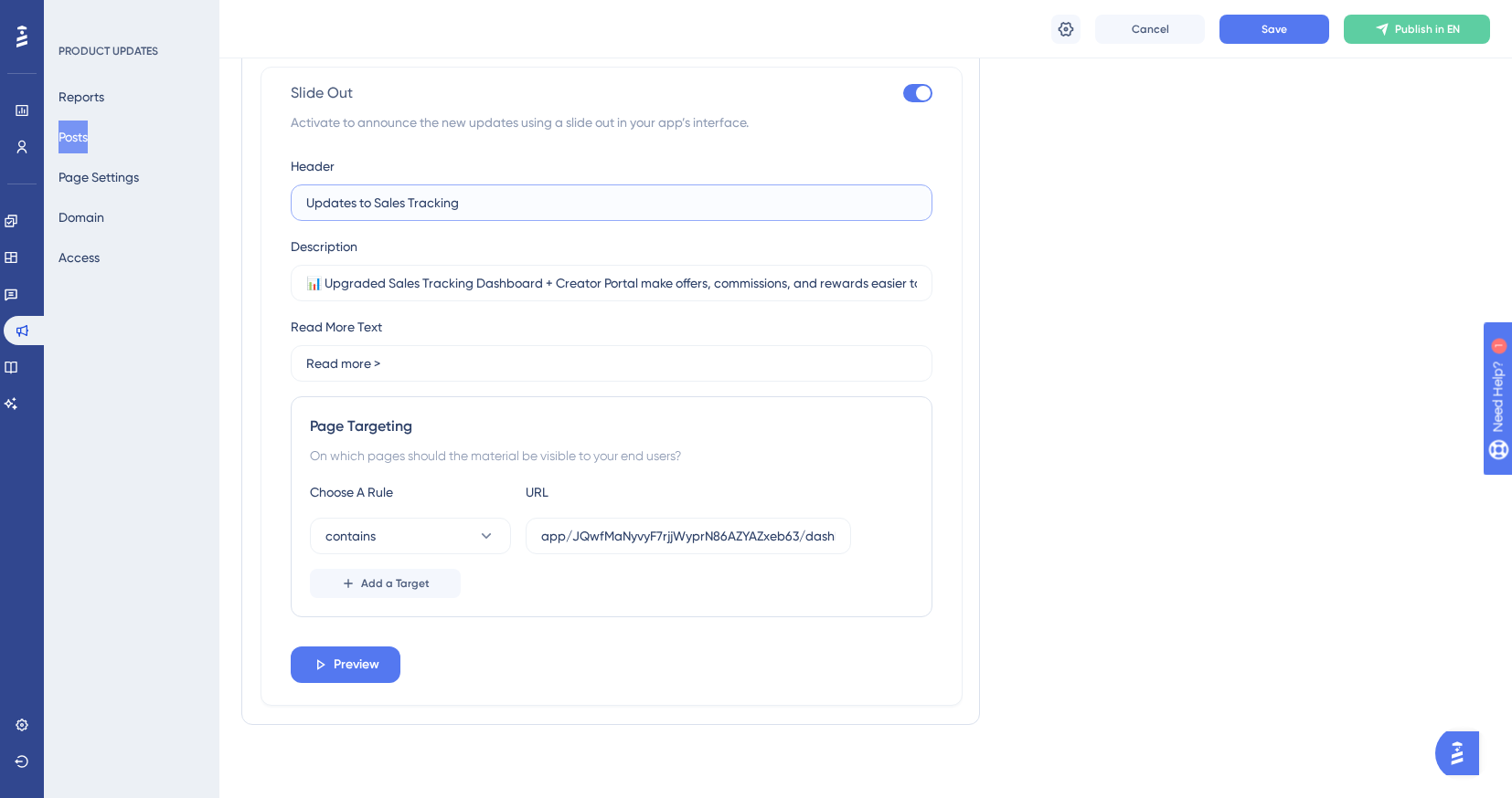
click at [318, 206] on input "New Sales Tracking Dashboard + Creator Portal" at bounding box center [611, 202] width 611 height 20
click at [530, 196] on input "Upgraded Sales Tracking Dashboard + Creator Portal" at bounding box center [611, 202] width 611 height 20
drag, startPoint x: 586, startPoint y: 197, endPoint x: 611, endPoint y: 197, distance: 25.0
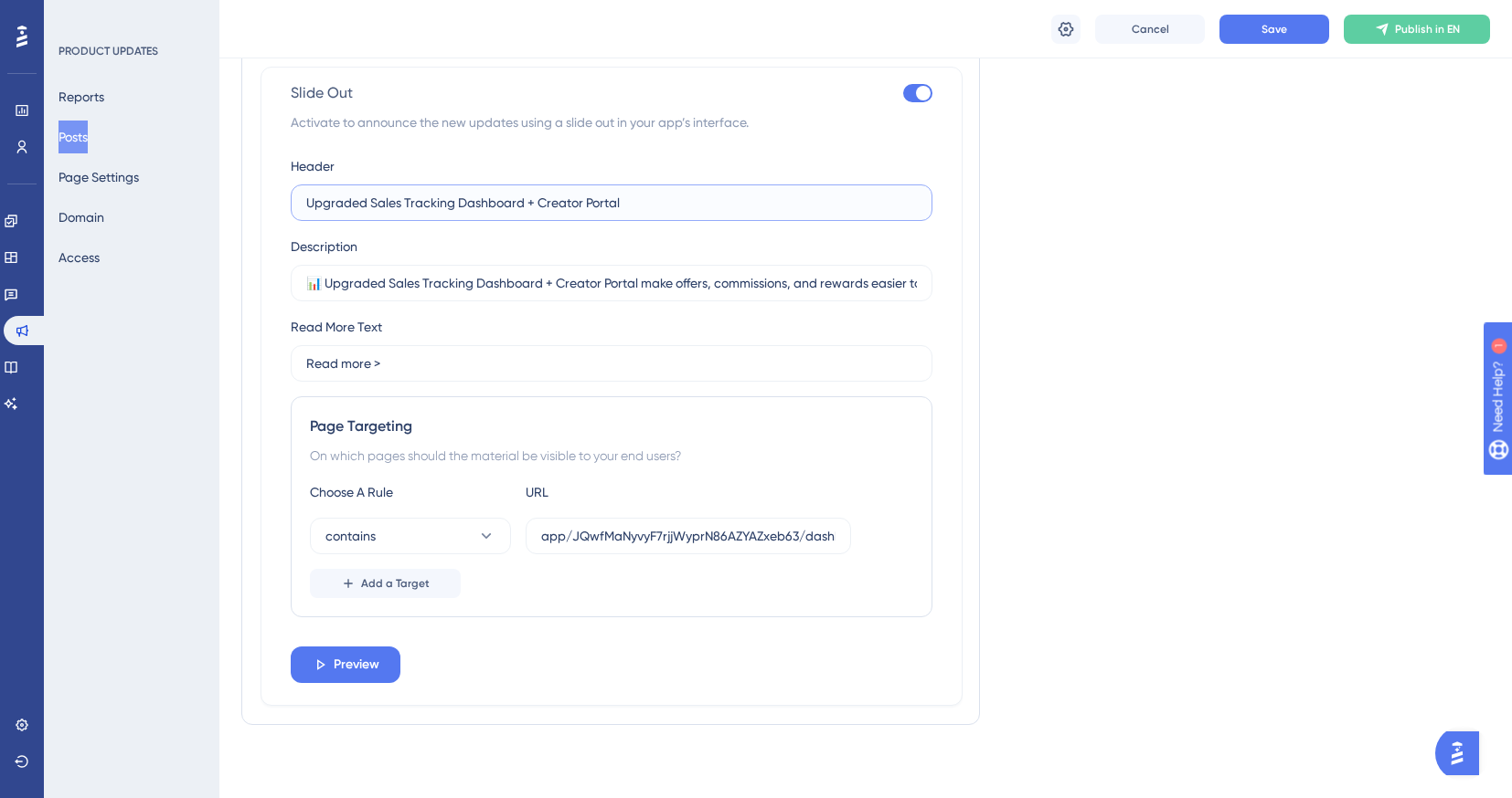
click at [586, 197] on input "Upgraded Sales Tracking Dashboard + Creator Portal" at bounding box center [611, 202] width 611 height 20
click at [641, 197] on input "Upgraded Sales Tracking Dashboard + Creator Portal" at bounding box center [611, 202] width 611 height 20
type input "Upgraded Sales Tracking Dashboard + Creator Portal"
click at [361, 282] on input "📊 Upgraded Sales Tracking Dashboard + Creator Portal make offers, commissions, …" at bounding box center [611, 283] width 611 height 20
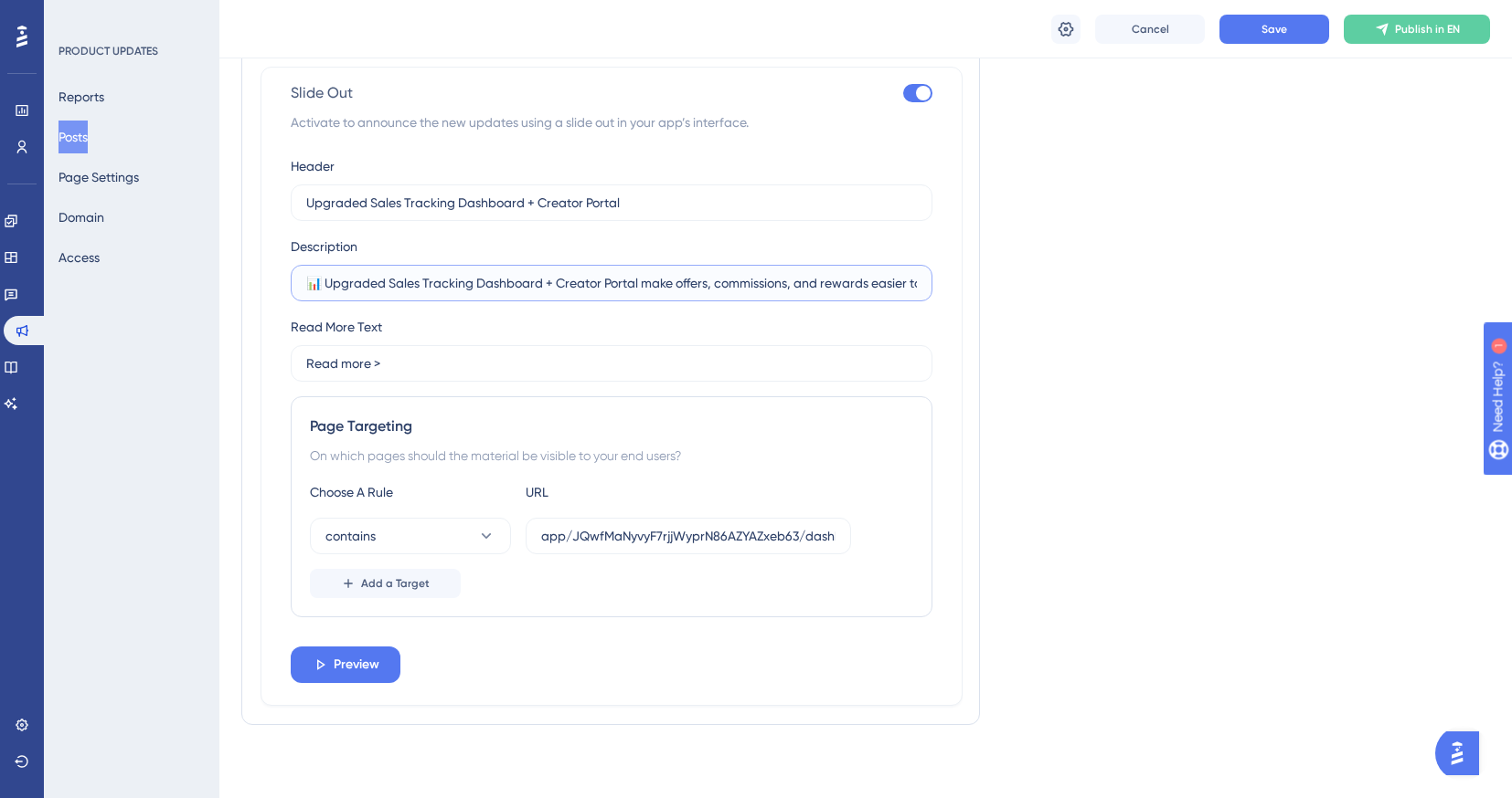
click at [328, 292] on input "📊 Upgraded Sales Tracking Dashboard + Creator Portal make offers, commissions, …" at bounding box center [611, 283] width 611 height 20
drag, startPoint x: 323, startPoint y: 284, endPoint x: 1066, endPoint y: 318, distance: 743.8
paste input "The upgraded Sales Tracking Dashboard and Creator Portal make it easier than ev…"
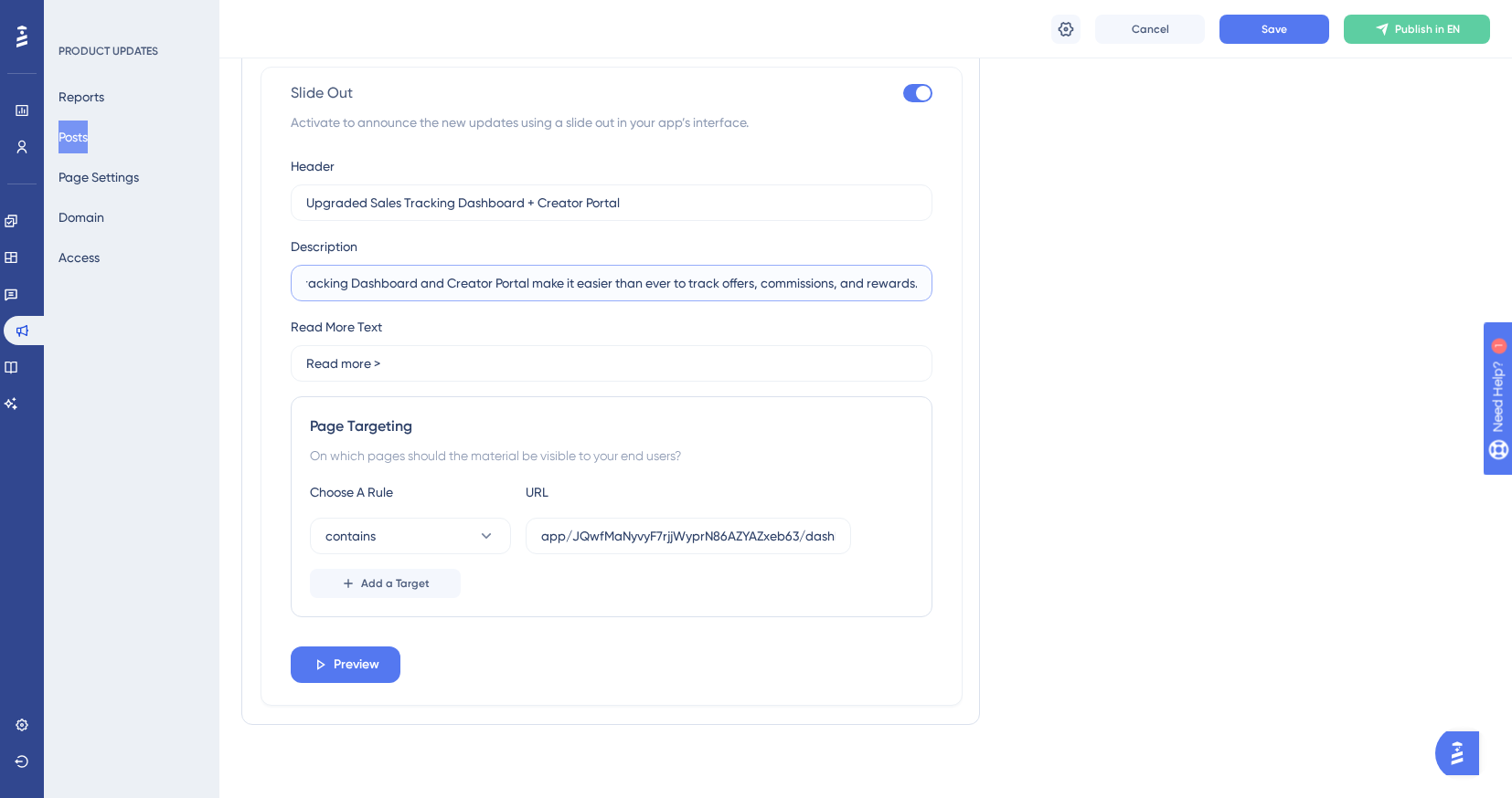
scroll to position [0, 0]
drag, startPoint x: 322, startPoint y: 281, endPoint x: 408, endPoint y: 289, distance: 86.4
click at [408, 289] on input "📊 The upgraded Sales Tracking Dashboard and Creator Portal make it easier than …" at bounding box center [611, 283] width 611 height 20
drag, startPoint x: 375, startPoint y: 288, endPoint x: 324, endPoint y: 289, distance: 51.0
click at [324, 289] on input "📊 The new Sales Tracking Dashboard and Creator Portal make it easier than ever …" at bounding box center [611, 283] width 611 height 20
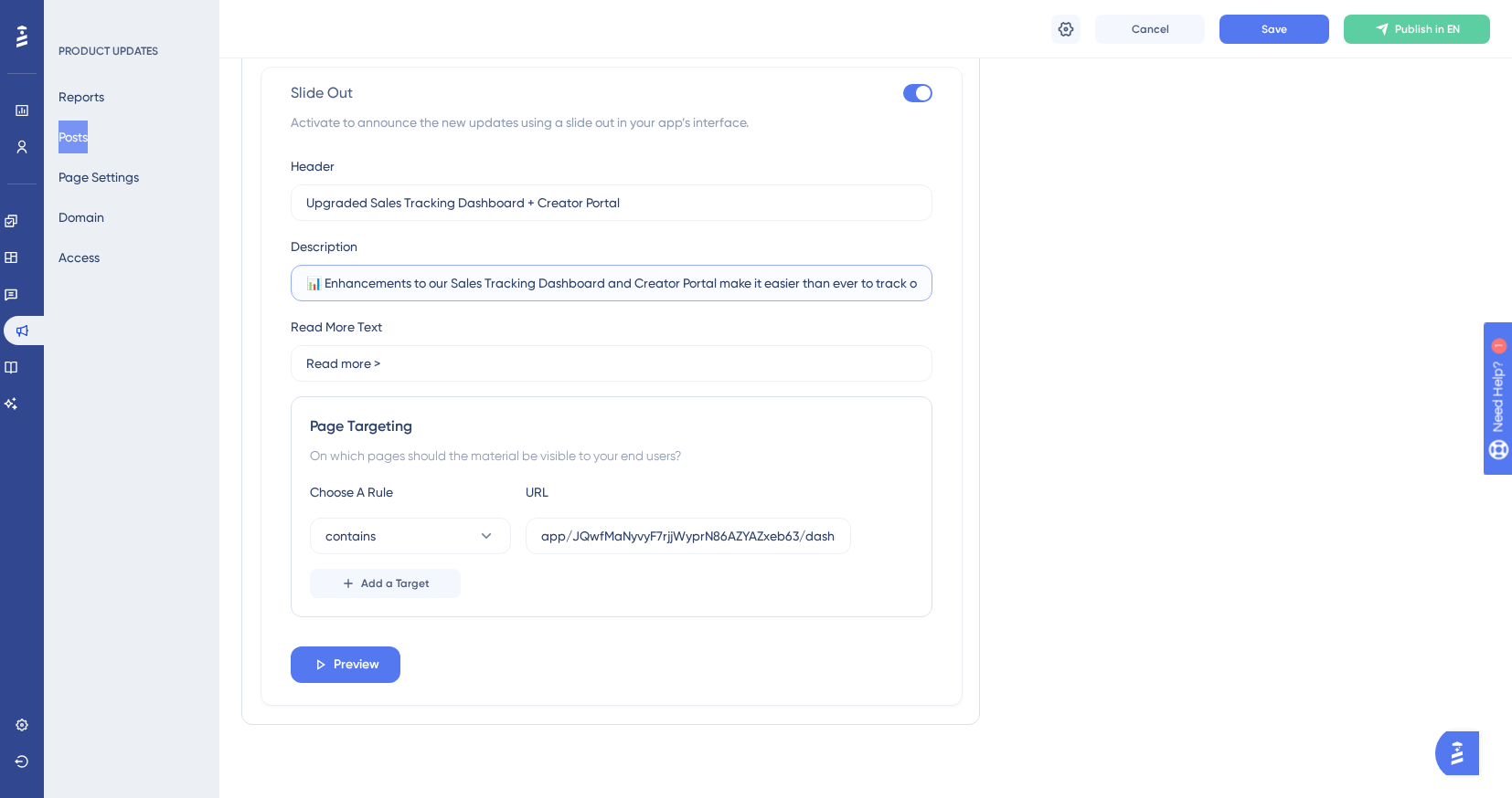
scroll to position [0, 190]
drag, startPoint x: 846, startPoint y: 288, endPoint x: 971, endPoint y: 287, distance: 125.0
click at [971, 287] on div "Boosters Resource Center Launcher Tooltip Activate to show new post notificatio…" at bounding box center [611, 314] width 739 height 822
click at [898, 284] on input "📊 Enhancements to our Sales Tracking Dashboard and Creator Portal make it easie…" at bounding box center [611, 283] width 611 height 20
click at [881, 288] on input "📊 Enhancements to our Sales Tracking Dashboard and Creator Portal make it easie…" at bounding box center [611, 283] width 611 height 20
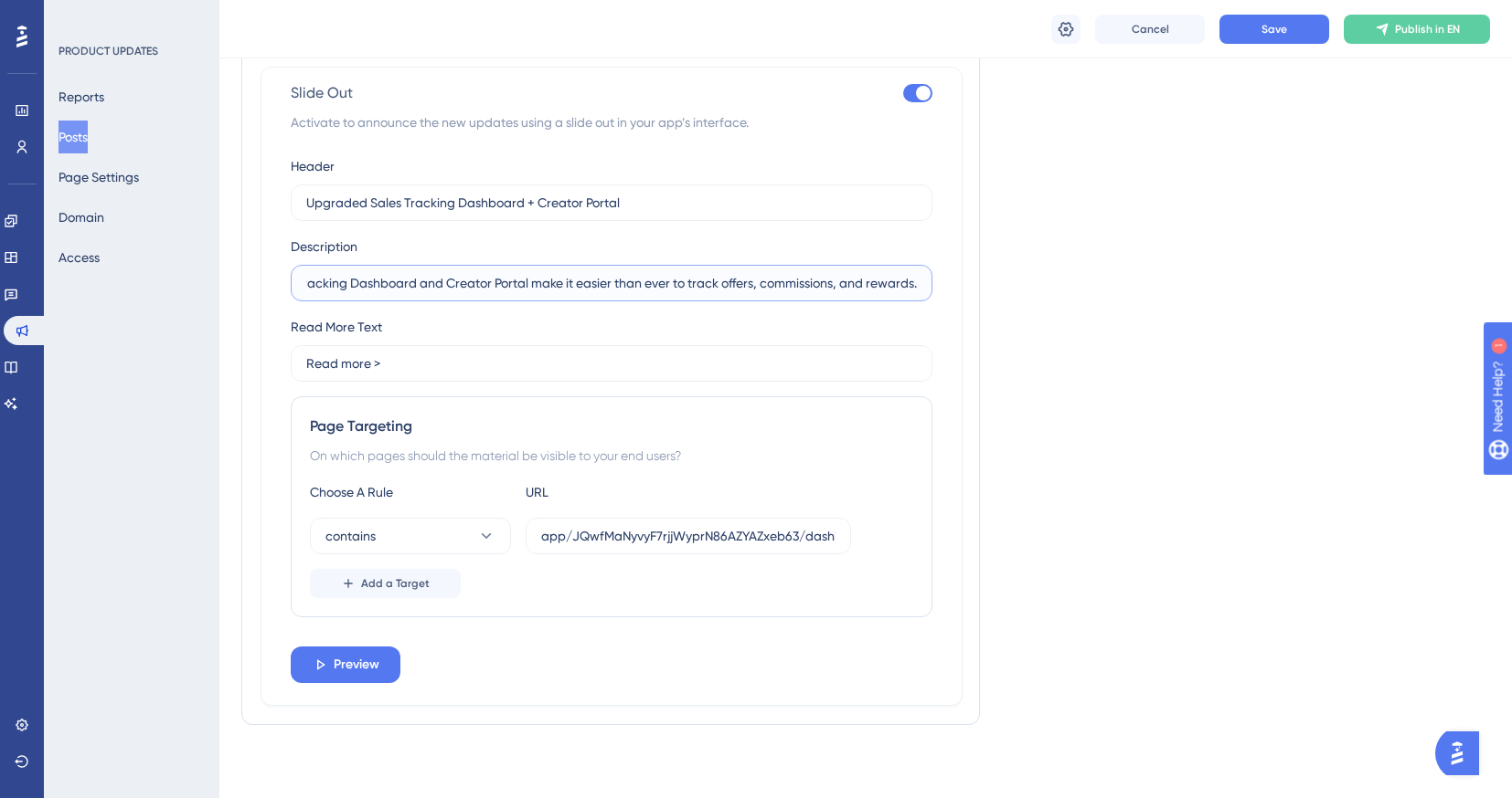
scroll to position [0, 0]
type input "📊 Enhancements to our Sales Tracking Dashboard and Creator Portal make it easie…"
click at [436, 364] on input "Read more >" at bounding box center [611, 364] width 611 height 20
click at [204, 381] on div "PRODUCT UPDATES Reports Posts Page Settings Domain Access" at bounding box center [132, 399] width 176 height 798
click at [515, 376] on label "Read more >" at bounding box center [611, 364] width 642 height 37
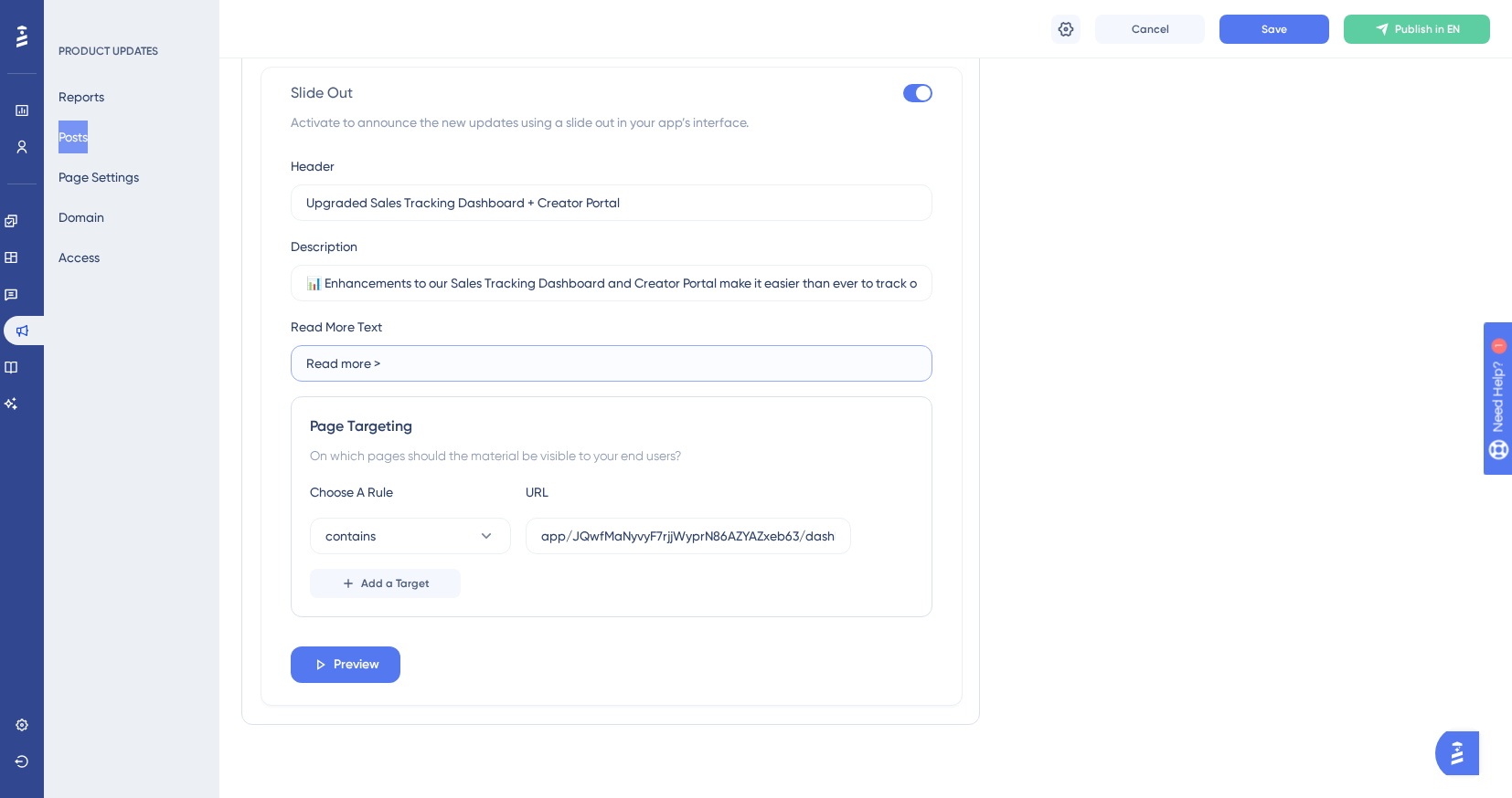
click at [515, 374] on input "Read more >" at bounding box center [611, 364] width 611 height 20
click at [656, 205] on input "Upgraded Sales Tracking Dashboard + Creator Portal" at bounding box center [611, 202] width 611 height 20
click at [373, 283] on input "📊 Enhancements to our Sales Tracking Dashboard and Creator Portal make it easie…" at bounding box center [611, 283] width 611 height 20
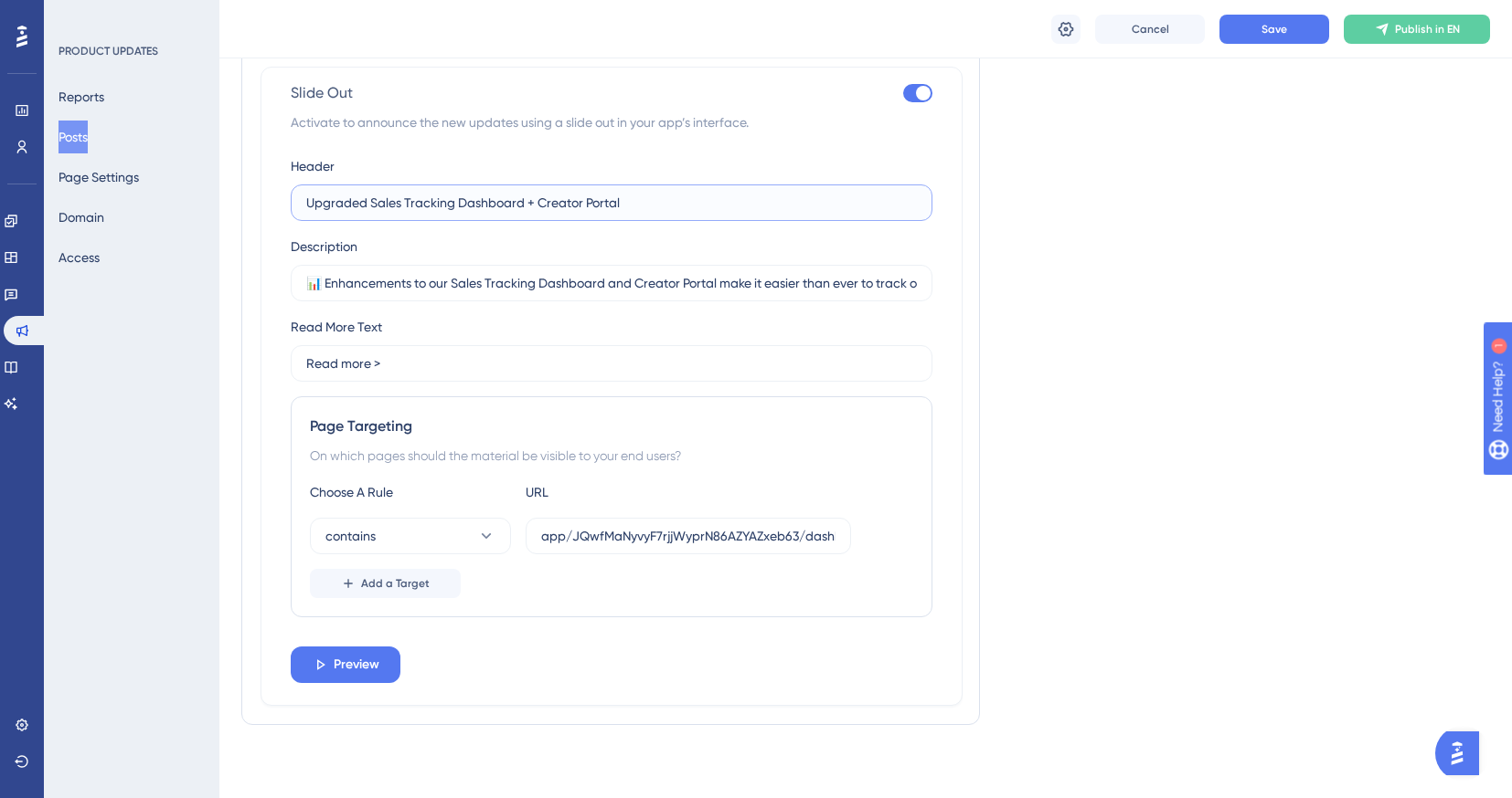
click at [349, 205] on input "Upgraded Sales Tracking Dashboard + Creator Portal" at bounding box center [611, 202] width 611 height 20
click at [396, 283] on input "📊 Enhancements to our Sales Tracking Dashboard and Creator Portal make it easie…" at bounding box center [611, 283] width 611 height 20
